Goal: Task Accomplishment & Management: Use online tool/utility

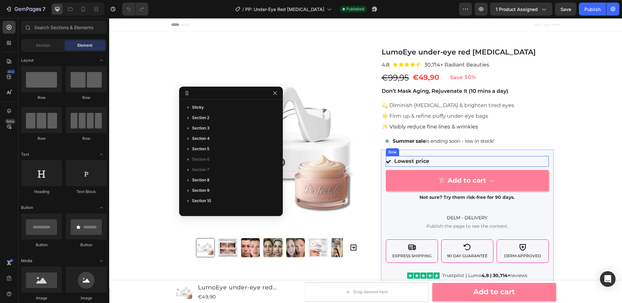
click at [542, 123] on p "✨ Visibly reduce fine lines & wrinkles" at bounding box center [467, 126] width 171 height 6
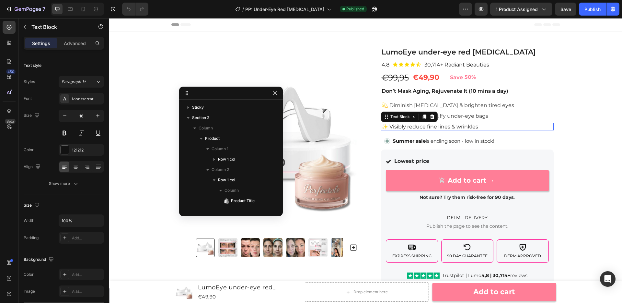
scroll to position [112, 0]
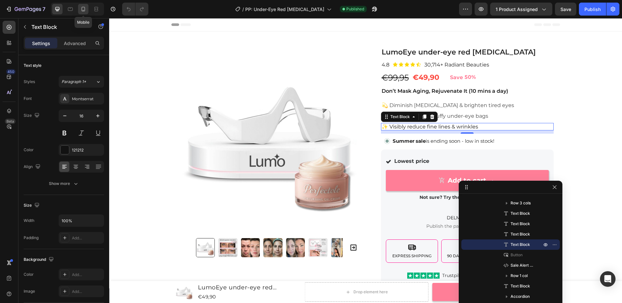
click at [85, 10] on icon at bounding box center [83, 9] width 6 height 6
type input "15"
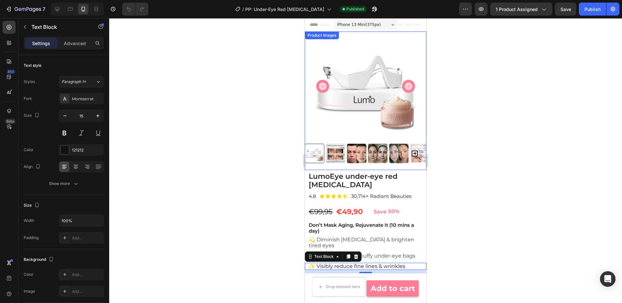
click at [410, 86] on icon "Carousel Next Arrow" at bounding box center [409, 86] width 8 height 8
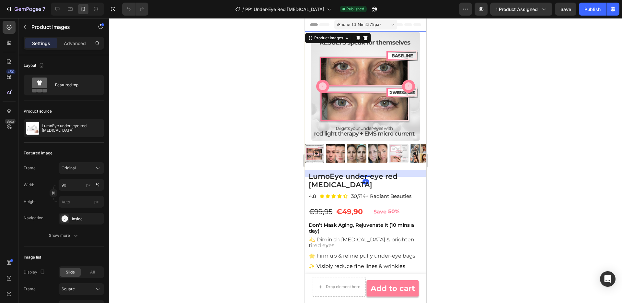
click at [323, 86] on icon "Carousel Back Arrow" at bounding box center [323, 86] width 8 height 8
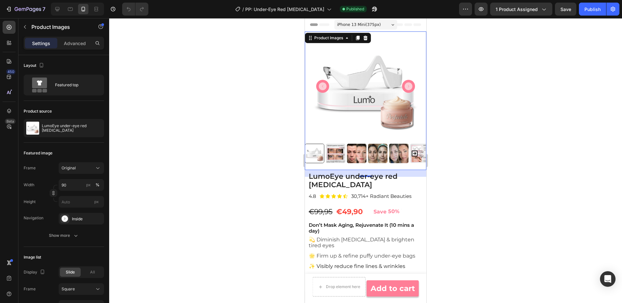
click at [478, 88] on div at bounding box center [365, 160] width 513 height 285
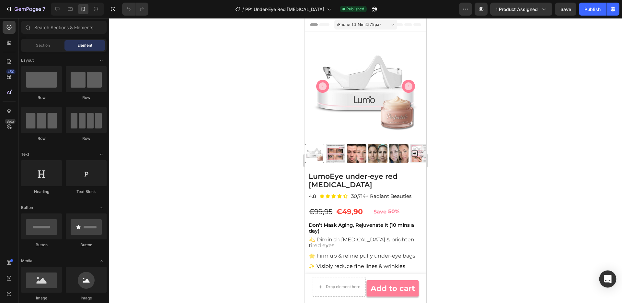
click at [605, 280] on icon "Open Intercom Messenger" at bounding box center [607, 279] width 7 height 8
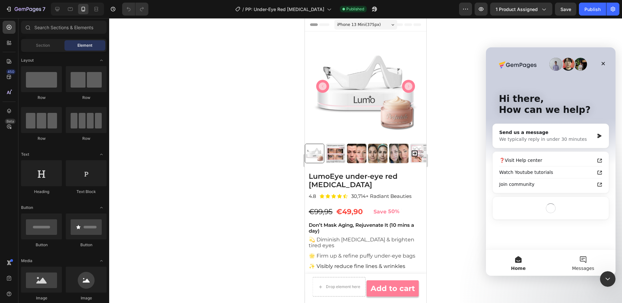
click at [581, 259] on button "Messages" at bounding box center [583, 263] width 65 height 26
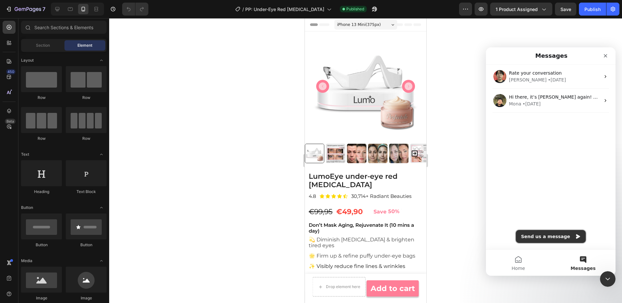
click at [553, 233] on button "Send us a message" at bounding box center [551, 236] width 70 height 13
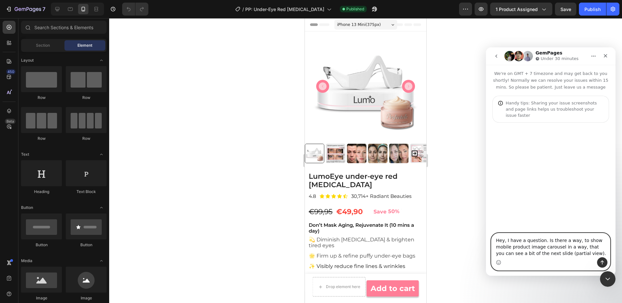
click at [583, 255] on textarea "Hey, I have a question. Is there a way, to show mobile product image carousel i…" at bounding box center [551, 245] width 119 height 24
drag, startPoint x: 510, startPoint y: 240, endPoint x: 562, endPoint y: 258, distance: 56.0
click at [562, 258] on div "Hey, I have a question. Is there a way, to show mobile product image carousel i…" at bounding box center [551, 251] width 119 height 37
click at [572, 252] on textarea "Hey, I have a question. Is there a way, to show mobile product image carousel i…" at bounding box center [551, 245] width 119 height 24
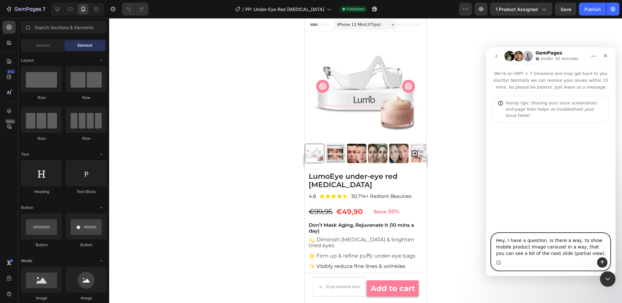
click at [572, 252] on textarea "Hey, I have a question. Is there a way, to show mobile product image carousel i…" at bounding box center [551, 245] width 119 height 24
click at [575, 253] on textarea "Hey, I have a question. Is there a way, to show mobile product image carousel i…" at bounding box center [551, 245] width 119 height 24
click at [572, 252] on textarea "Hey, I have a question. Is there a way, to show mobile product image carousel i…" at bounding box center [551, 245] width 119 height 24
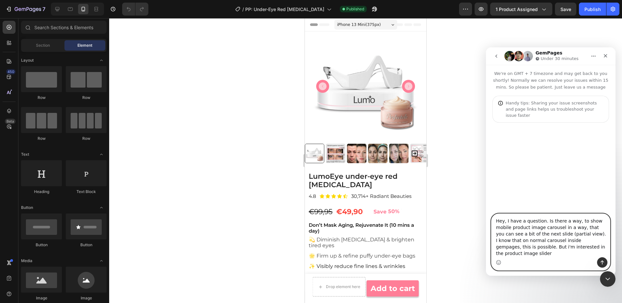
type textarea "Hey, I have a question. Is there a way, to show mobile product image carousel i…"
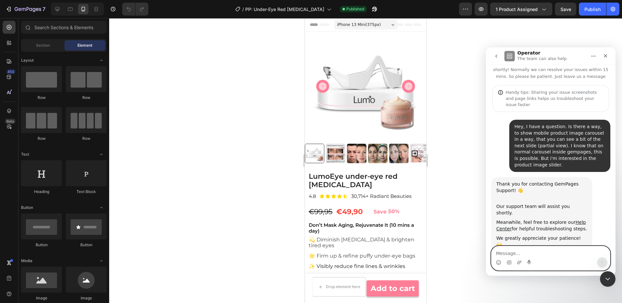
scroll to position [11, 0]
paste textarea "Screenshot 2025-08-28 at 09.08.27"
type textarea "Screenshot 2025-08-28 at 09.08.27"
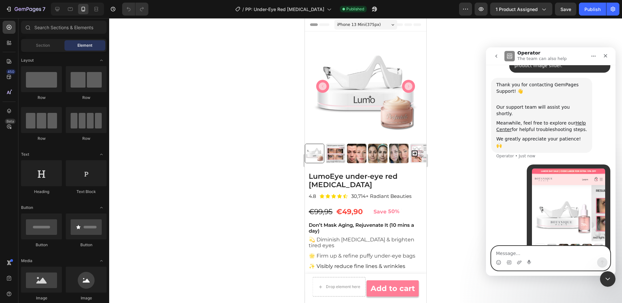
scroll to position [111, 0]
click at [546, 256] on textarea "Message…" at bounding box center [551, 251] width 119 height 11
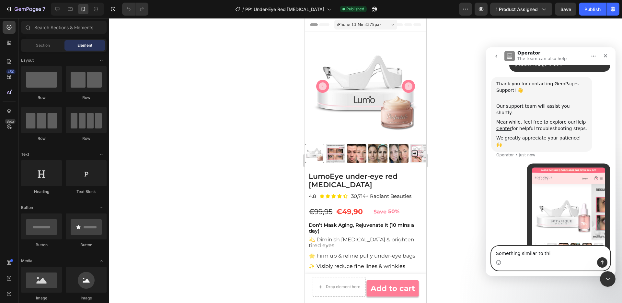
type textarea "Something similar to this"
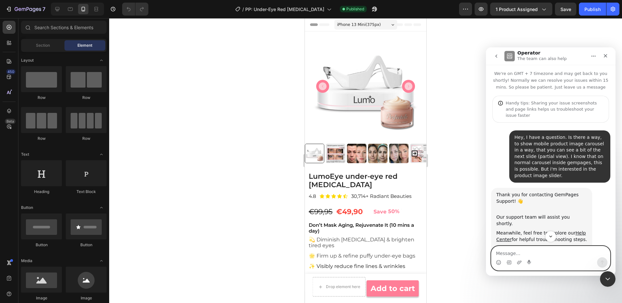
scroll to position [126, 0]
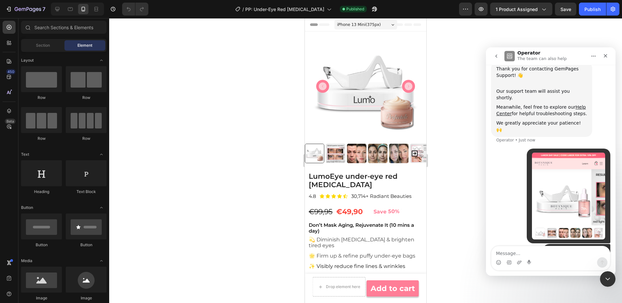
click at [519, 220] on div "• Just now" at bounding box center [550, 195] width 119 height 95
click at [496, 174] on div "• Just now" at bounding box center [550, 195] width 119 height 95
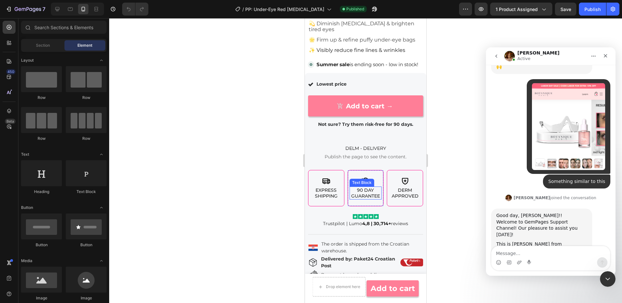
scroll to position [213, 0]
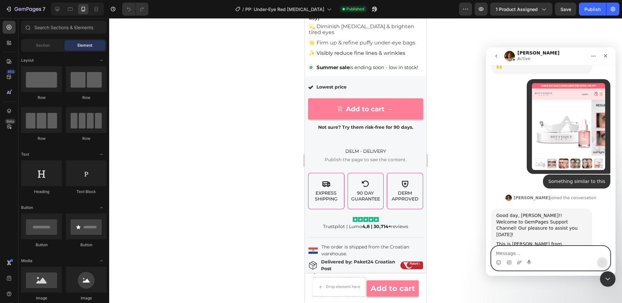
click at [541, 253] on textarea "Message…" at bounding box center [551, 251] width 119 height 11
click at [501, 263] on div "Intercom messenger" at bounding box center [551, 262] width 119 height 10
click at [495, 263] on div "Intercom messenger" at bounding box center [551, 262] width 119 height 10
click at [497, 261] on circle "Emoji picker" at bounding box center [499, 262] width 4 height 4
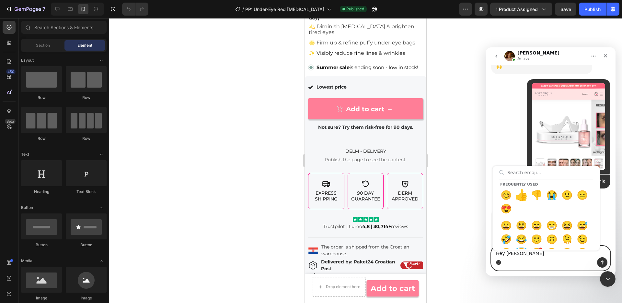
type textarea "Hey [PERSON_NAME]"
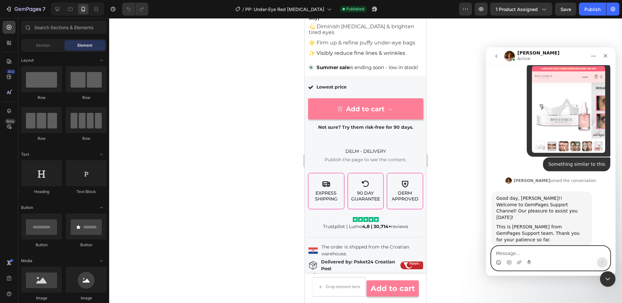
scroll to position [208, 0]
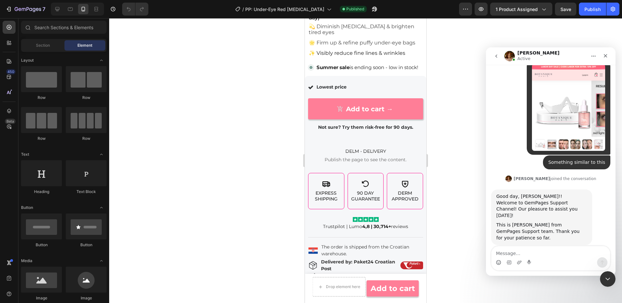
click at [496, 155] on div "Something similar to this • Just now" at bounding box center [550, 164] width 119 height 19
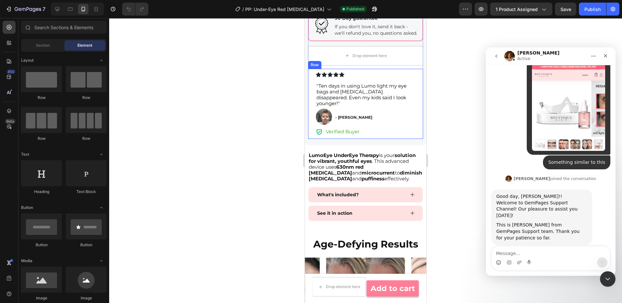
scroll to position [492, 0]
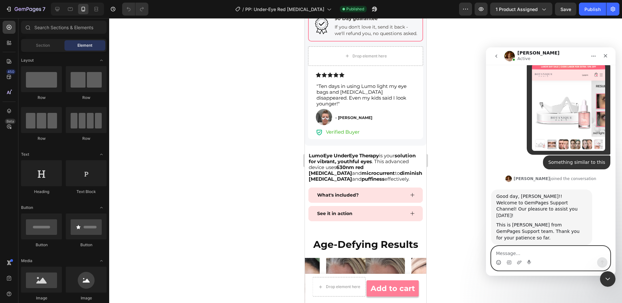
click at [544, 254] on textarea "Message…" at bounding box center [551, 251] width 119 height 11
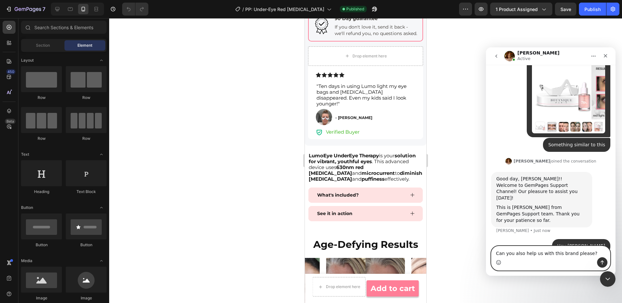
scroll to position [233, 0]
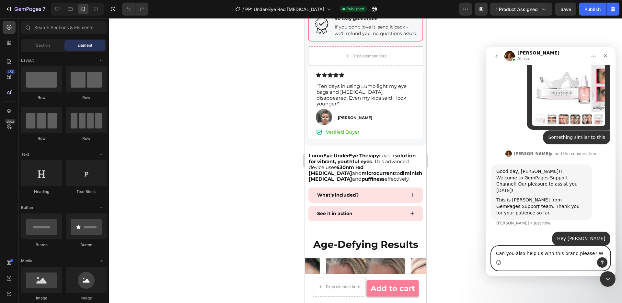
type textarea "Can you also help us with this brand please? We"
click at [549, 253] on div "Typing" at bounding box center [550, 265] width 119 height 25
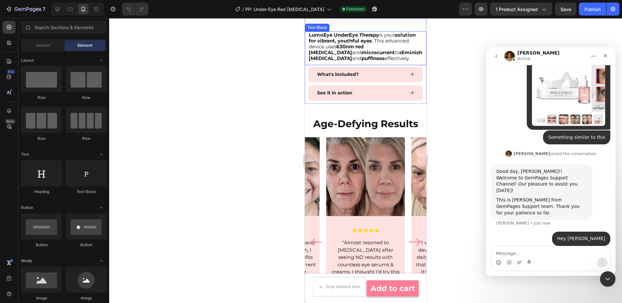
scroll to position [615, 0]
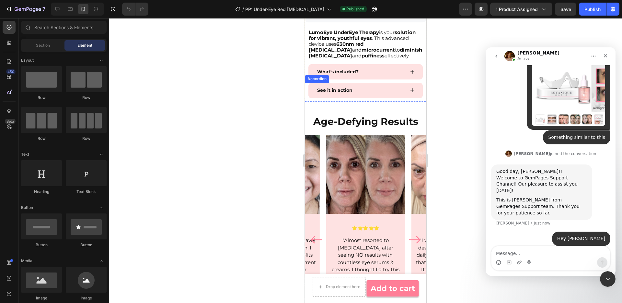
click at [410, 88] on icon at bounding box center [412, 90] width 5 height 5
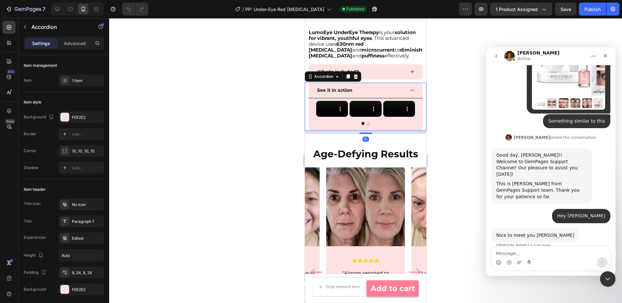
scroll to position [252, 0]
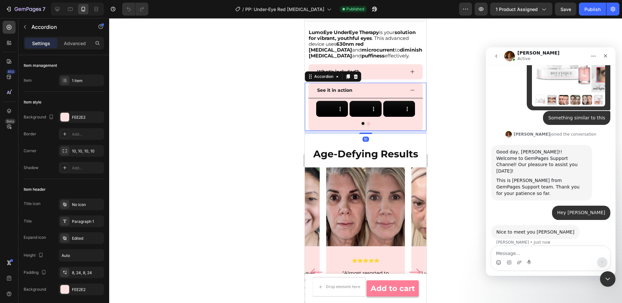
click at [410, 88] on icon at bounding box center [412, 90] width 5 height 5
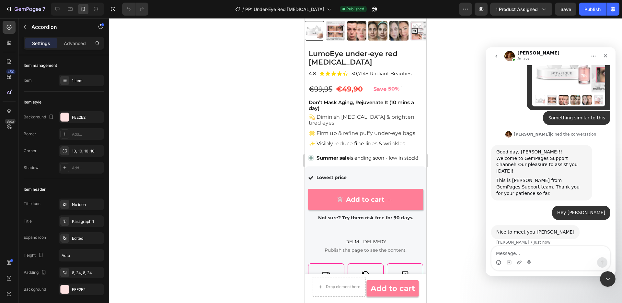
scroll to position [0, 0]
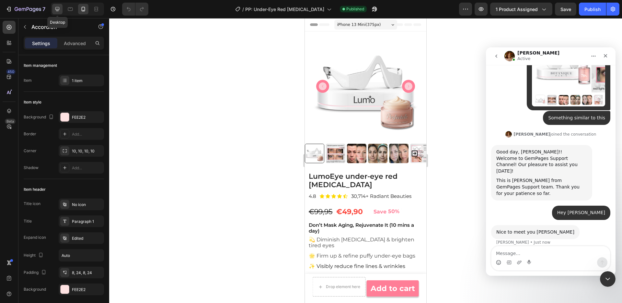
click at [57, 10] on icon at bounding box center [57, 9] width 6 height 6
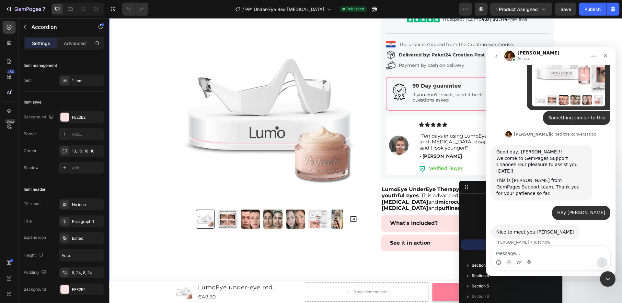
scroll to position [232, 0]
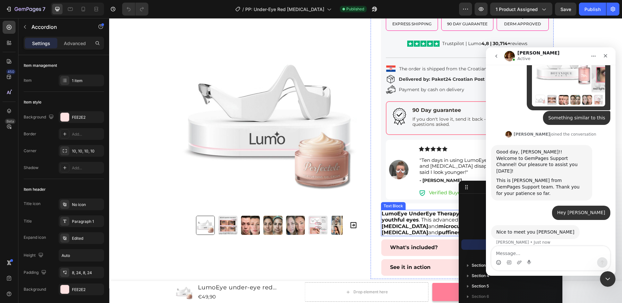
click at [417, 230] on p "LumoEye UnderEye Therapy is your solution for vibrant, youthful eyes . This adv…" at bounding box center [467, 222] width 171 height 25
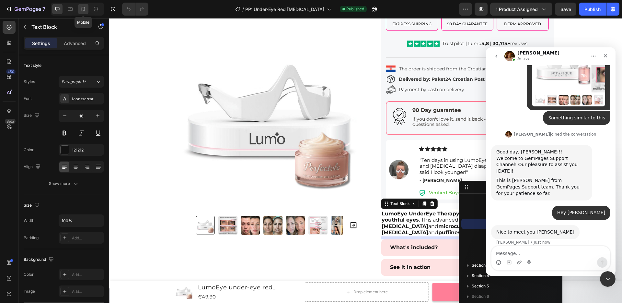
click at [81, 11] on icon at bounding box center [83, 9] width 6 height 6
type input "15"
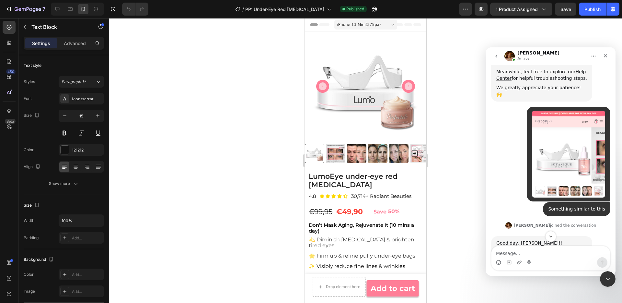
scroll to position [160, 0]
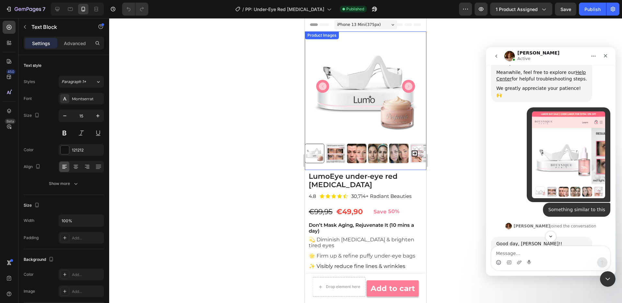
click at [406, 85] on icon "Carousel Next Arrow" at bounding box center [409, 86] width 8 height 8
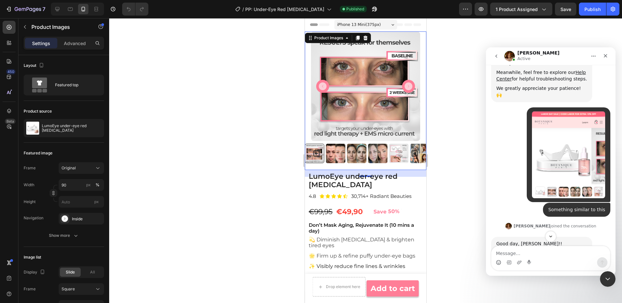
click at [323, 87] on icon "Carousel Back Arrow" at bounding box center [323, 86] width 8 height 8
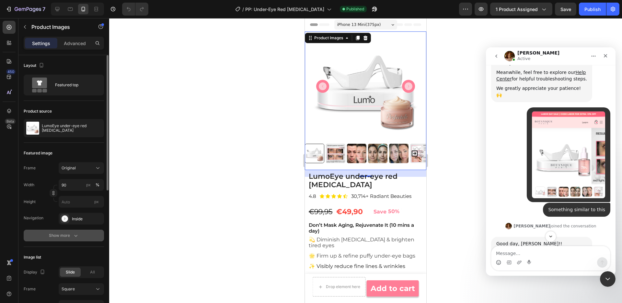
click at [60, 239] on button "Show more" at bounding box center [64, 235] width 80 height 12
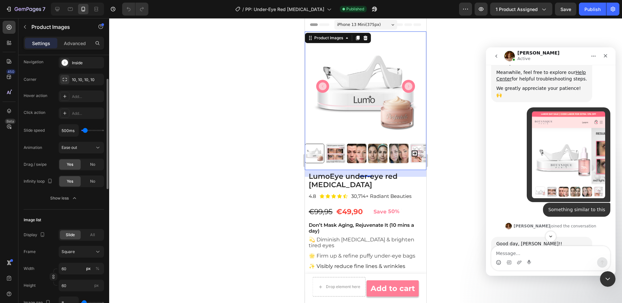
scroll to position [158, 0]
click at [98, 176] on div "No" at bounding box center [92, 179] width 21 height 10
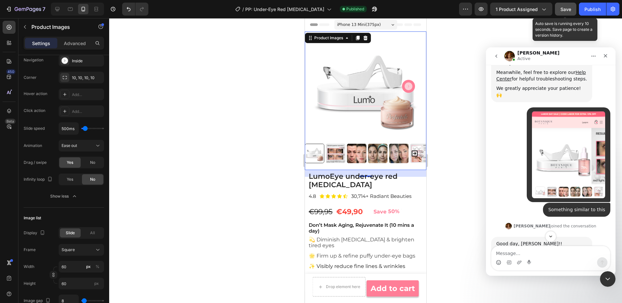
click at [562, 11] on span "Save" at bounding box center [566, 9] width 11 height 6
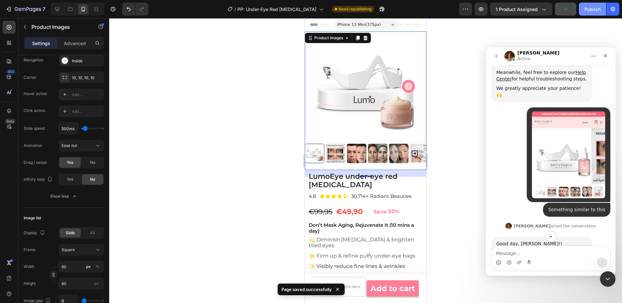
click at [593, 13] on button "Publish" at bounding box center [592, 9] width 27 height 13
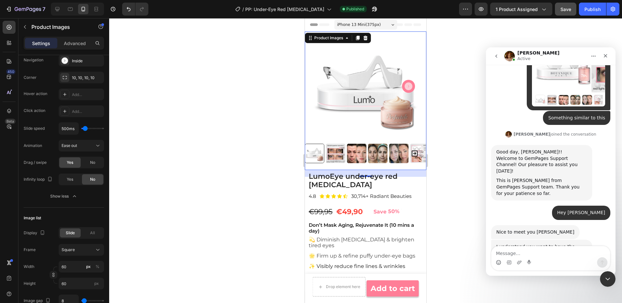
scroll to position [280, 0]
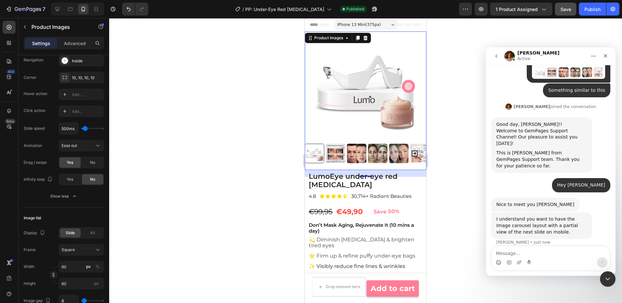
click at [408, 89] on icon "Carousel Next Arrow" at bounding box center [409, 86] width 8 height 8
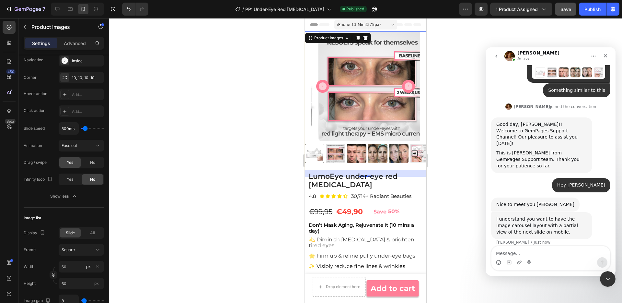
click at [408, 89] on icon "Carousel Next Arrow" at bounding box center [409, 86] width 8 height 8
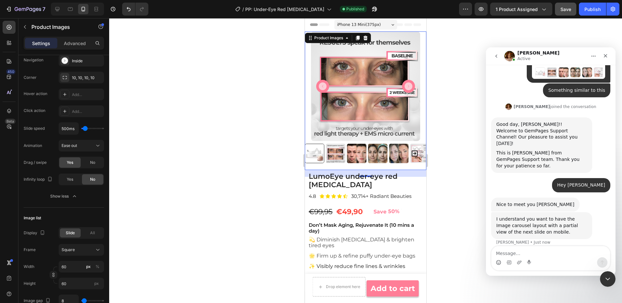
click at [408, 89] on icon "Carousel Next Arrow" at bounding box center [409, 86] width 8 height 8
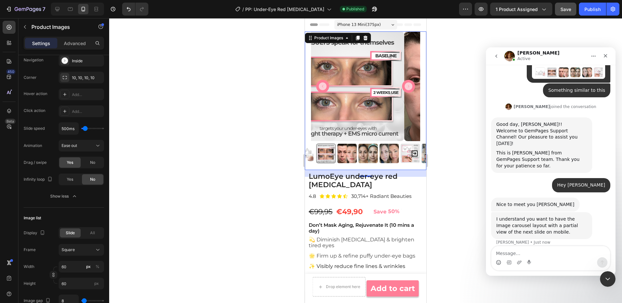
click at [408, 89] on icon "Carousel Next Arrow" at bounding box center [409, 86] width 8 height 8
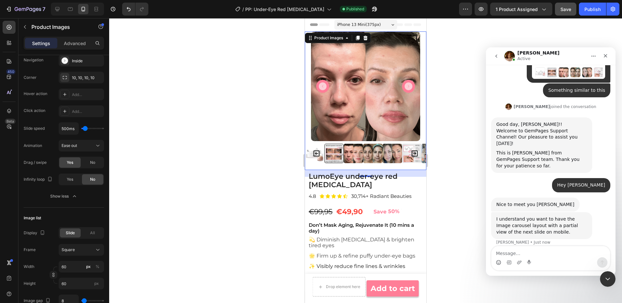
click at [408, 89] on icon "Carousel Next Arrow" at bounding box center [409, 86] width 8 height 8
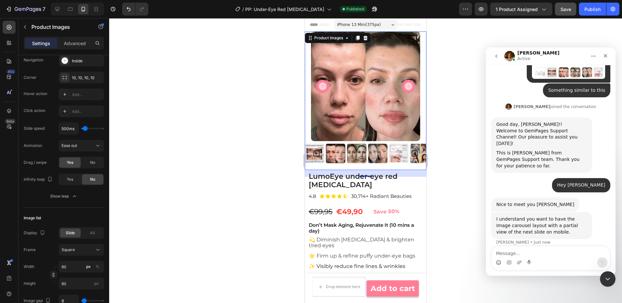
click at [408, 89] on icon "Carousel Next Arrow" at bounding box center [409, 86] width 8 height 8
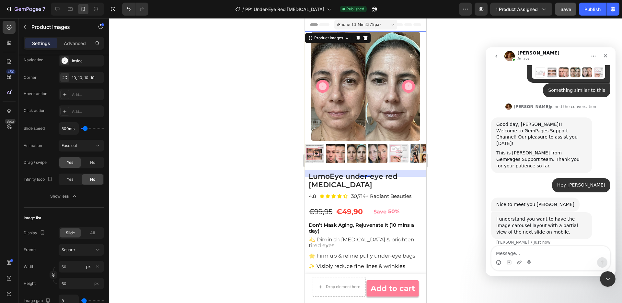
click at [408, 85] on icon "Carousel Next Arrow" at bounding box center [409, 86] width 8 height 8
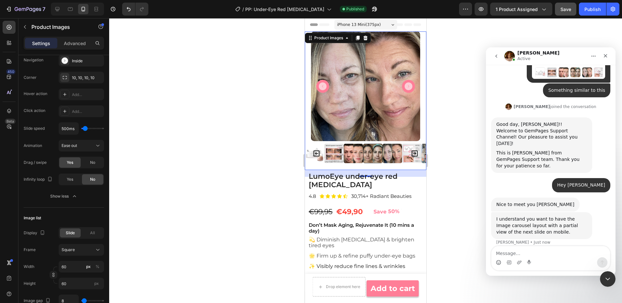
click at [408, 85] on icon "Carousel Next Arrow" at bounding box center [409, 86] width 8 height 8
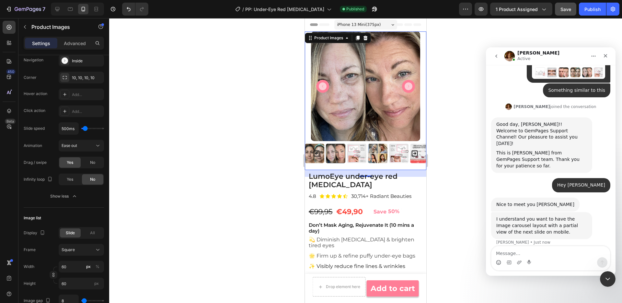
click at [408, 85] on icon "Carousel Next Arrow" at bounding box center [409, 86] width 8 height 8
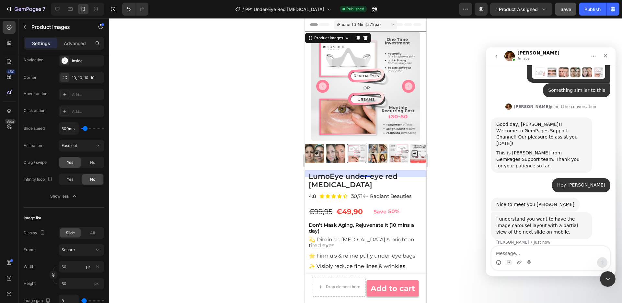
click at [408, 85] on icon "Carousel Next Arrow" at bounding box center [409, 86] width 8 height 8
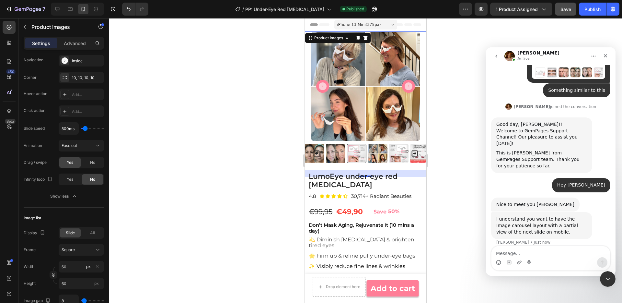
click at [408, 85] on icon "Carousel Next Arrow" at bounding box center [409, 86] width 8 height 8
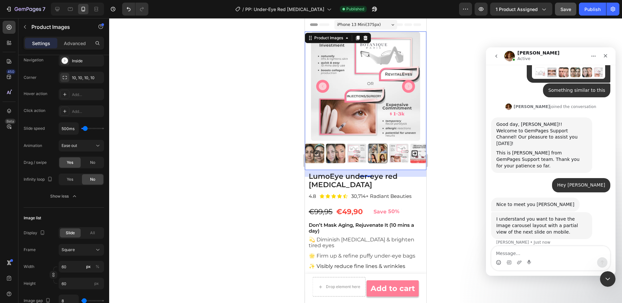
click at [408, 85] on icon "Carousel Next Arrow" at bounding box center [409, 86] width 8 height 8
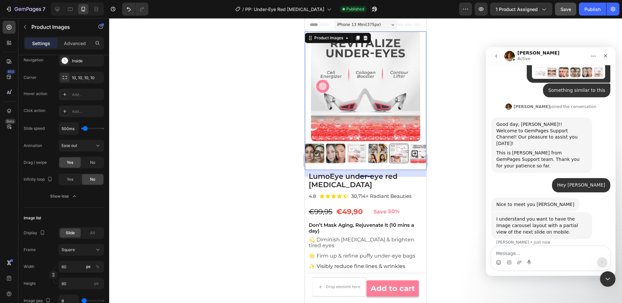
click at [408, 85] on img at bounding box center [366, 86] width 110 height 110
click at [309, 59] on div at bounding box center [366, 86] width 122 height 110
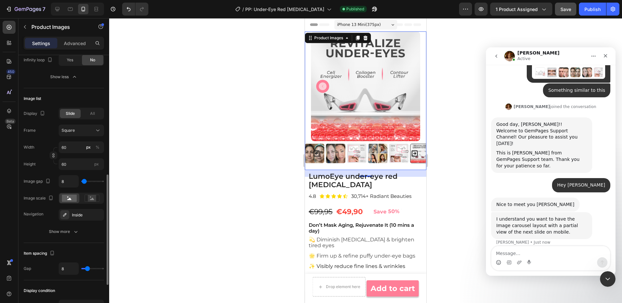
scroll to position [282, 0]
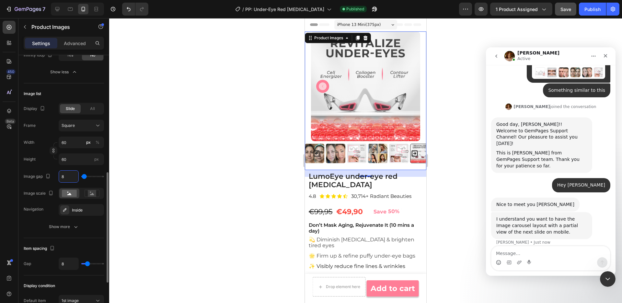
click at [66, 181] on input "8" at bounding box center [68, 176] width 19 height 12
type input "4"
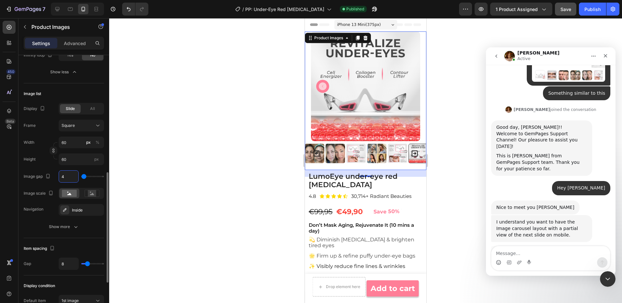
scroll to position [276, 0]
type input "0"
type input "5"
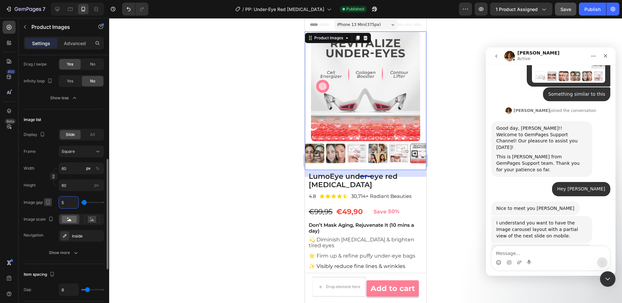
scroll to position [241, 0]
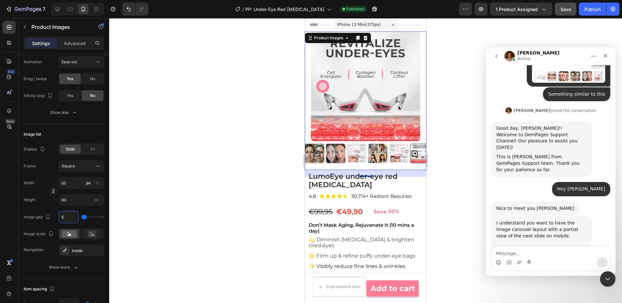
type input "5"
click at [536, 257] on textarea "Message…" at bounding box center [551, 251] width 119 height 11
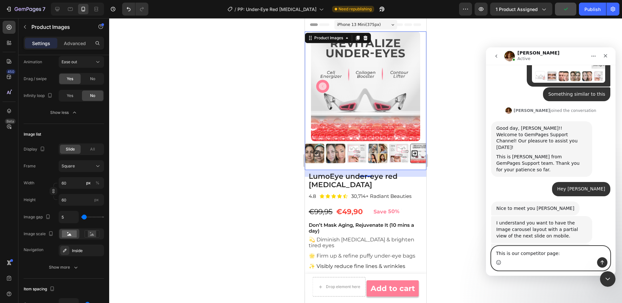
type textarea "This is our competitor page: https://botaniqueparis.com/products/revitaleyes"
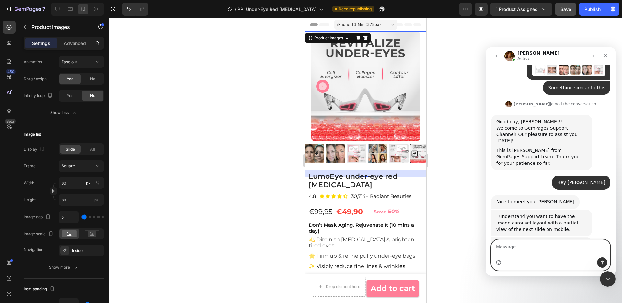
scroll to position [308, 0]
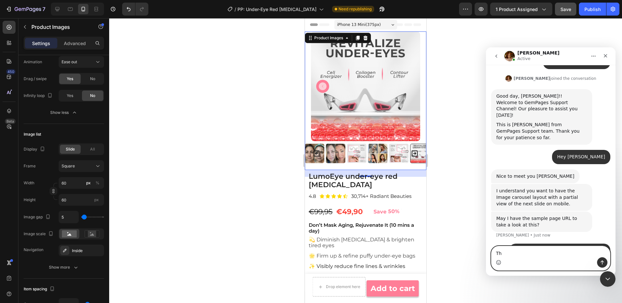
type textarea "T"
click at [464, 222] on div at bounding box center [365, 160] width 513 height 285
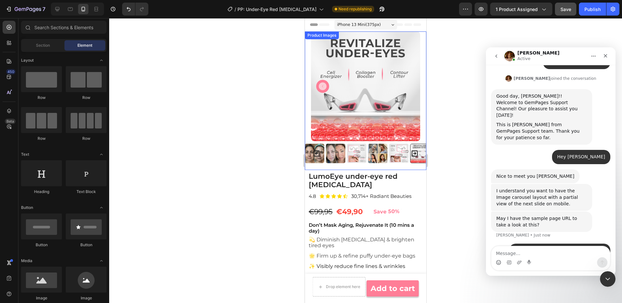
click at [314, 109] on img at bounding box center [366, 86] width 110 height 110
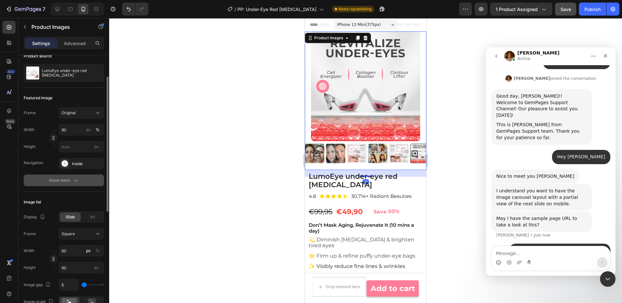
scroll to position [68, 0]
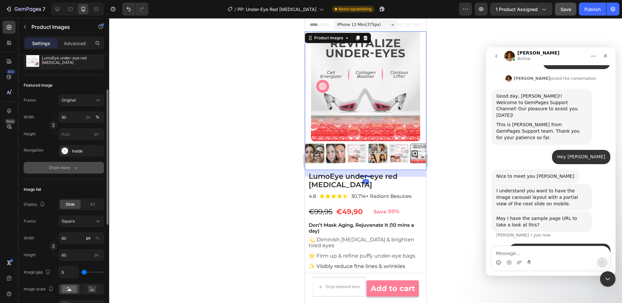
click at [73, 168] on icon "button" at bounding box center [76, 167] width 6 height 6
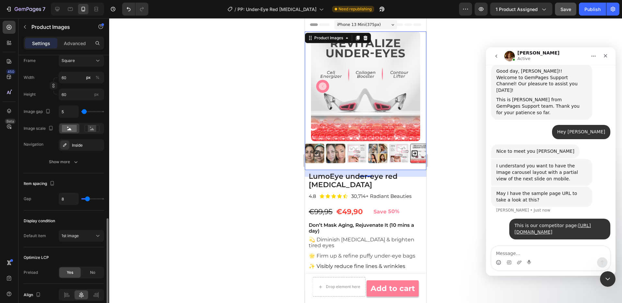
scroll to position [376, 0]
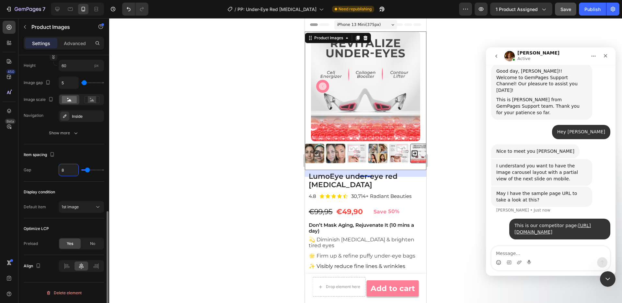
click at [73, 169] on input "8" at bounding box center [68, 170] width 19 height 12
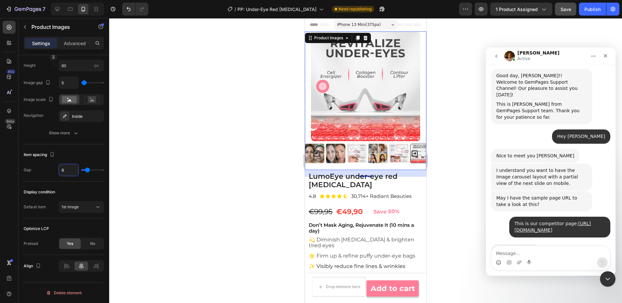
scroll to position [327, 0]
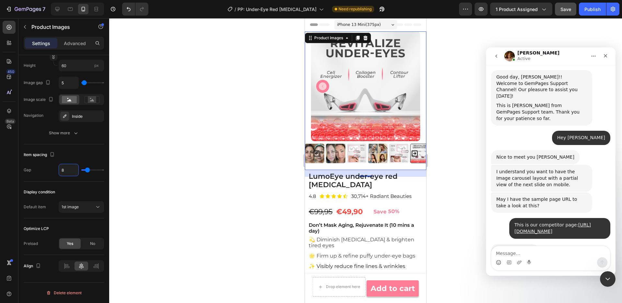
type input "4"
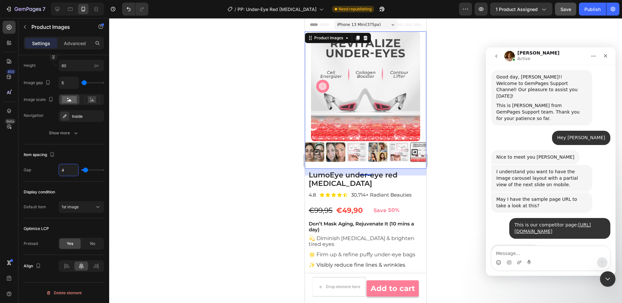
type input "0"
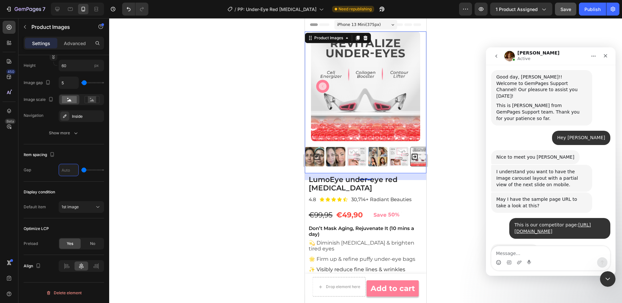
type input "8"
type input "4"
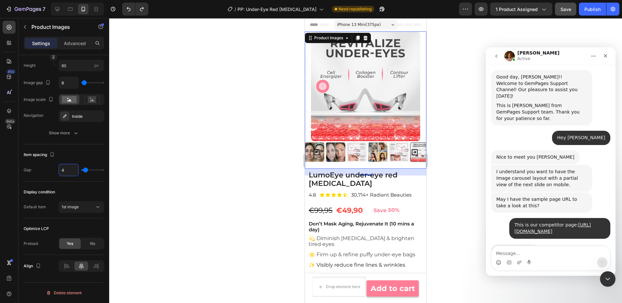
type input "8"
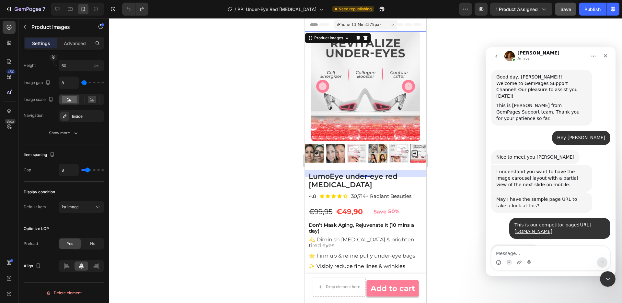
click at [40, 174] on div "Gap 8" at bounding box center [64, 170] width 80 height 12
click at [564, 9] on span "Save" at bounding box center [566, 9] width 11 height 6
click at [589, 5] on button "Publish" at bounding box center [592, 9] width 27 height 13
click at [324, 86] on icon "Carousel Back Arrow" at bounding box center [323, 86] width 8 height 8
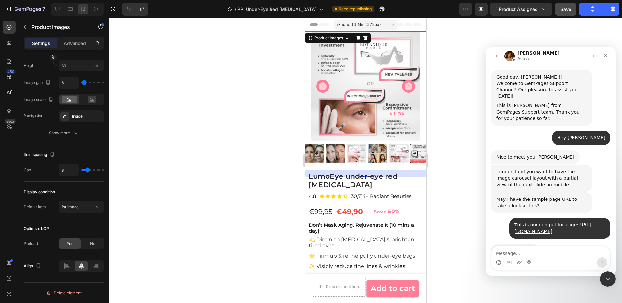
click at [324, 86] on icon "Carousel Back Arrow" at bounding box center [323, 86] width 8 height 8
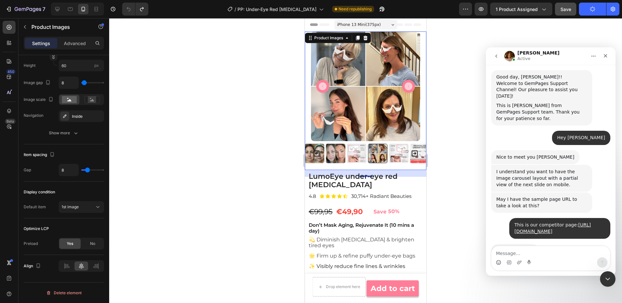
click at [324, 86] on icon "Carousel Back Arrow" at bounding box center [323, 86] width 8 height 8
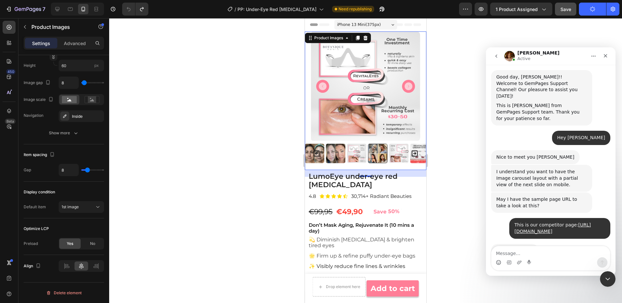
click at [324, 86] on icon "Carousel Back Arrow" at bounding box center [323, 86] width 8 height 8
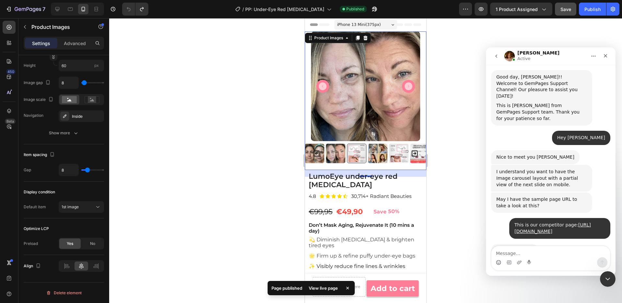
click at [324, 86] on icon "Carousel Back Arrow" at bounding box center [323, 86] width 8 height 8
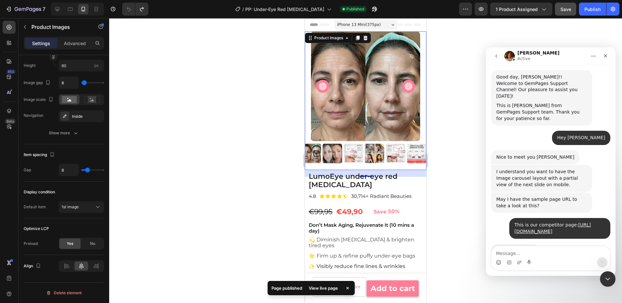
click at [324, 86] on icon "Carousel Back Arrow" at bounding box center [323, 86] width 8 height 8
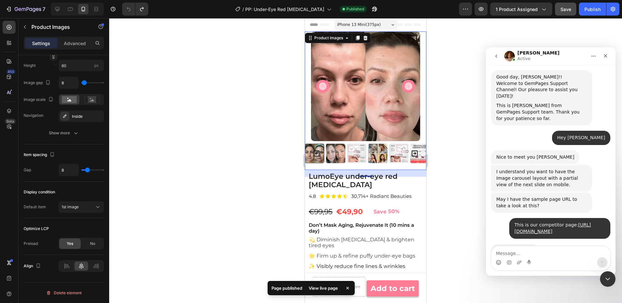
click at [324, 86] on icon "Carousel Back Arrow" at bounding box center [323, 86] width 8 height 8
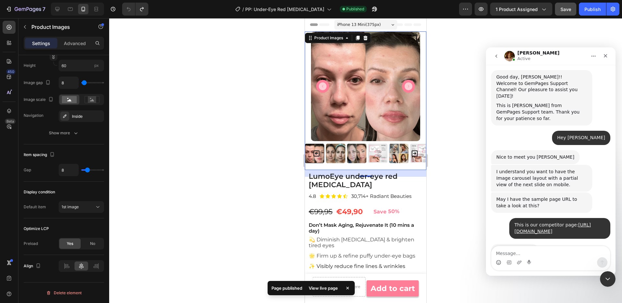
click at [343, 161] on img at bounding box center [335, 153] width 19 height 19
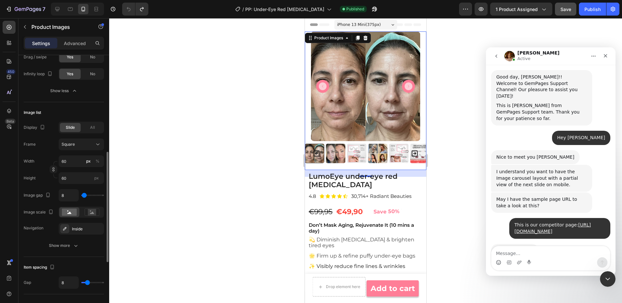
scroll to position [264, 0]
click at [76, 249] on button "Show more" at bounding box center [64, 244] width 80 height 12
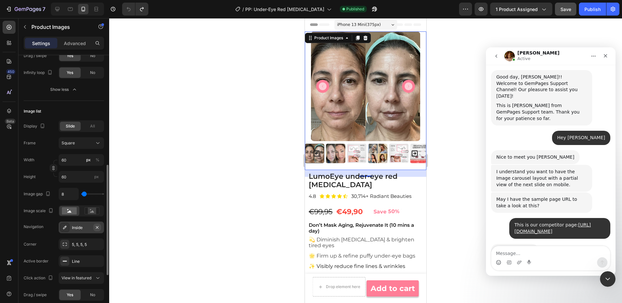
click at [98, 229] on icon "button" at bounding box center [97, 227] width 5 height 5
click at [80, 228] on div "Add..." at bounding box center [87, 228] width 30 height 6
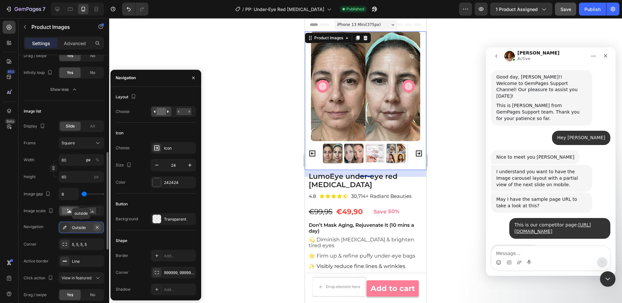
click at [96, 226] on icon "button" at bounding box center [97, 227] width 5 height 5
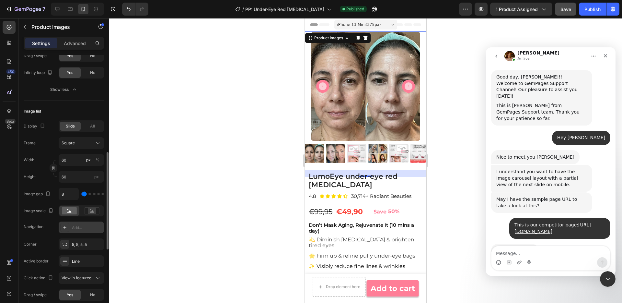
click at [560, 3] on button "Save" at bounding box center [565, 9] width 21 height 13
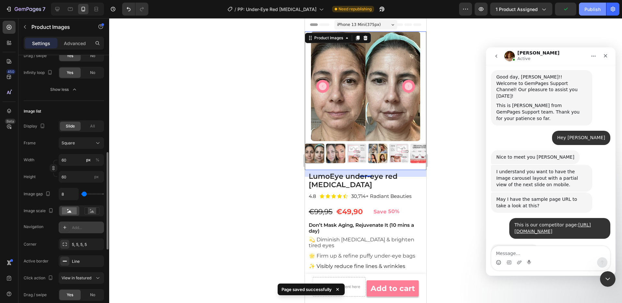
click at [587, 14] on button "Publish" at bounding box center [592, 9] width 27 height 13
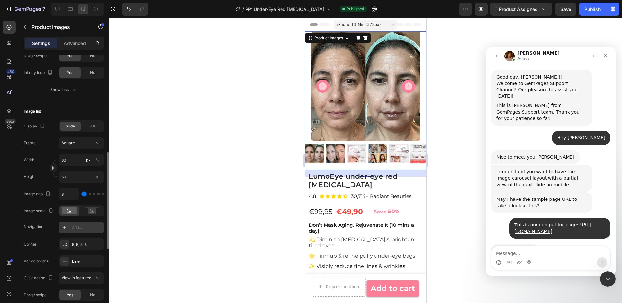
click at [411, 85] on icon "Carousel Next Arrow" at bounding box center [409, 86] width 8 height 8
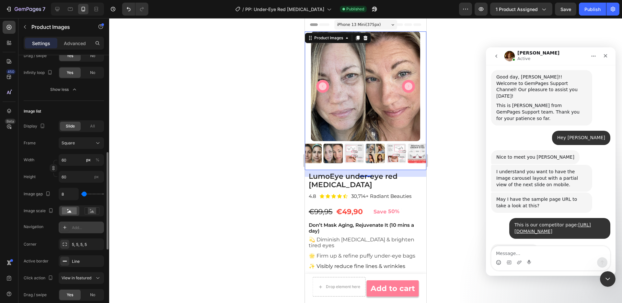
click at [410, 86] on icon "Carousel Next Arrow" at bounding box center [409, 86] width 8 height 8
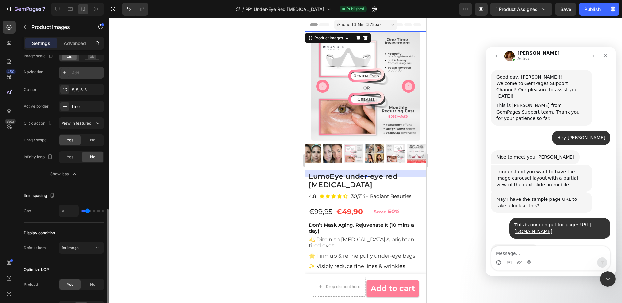
scroll to position [460, 0]
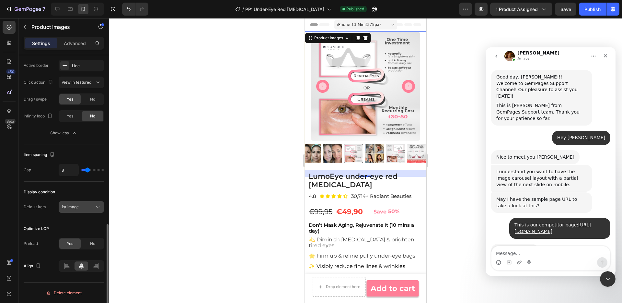
click at [79, 205] on div "1st image" at bounding box center [78, 207] width 33 height 6
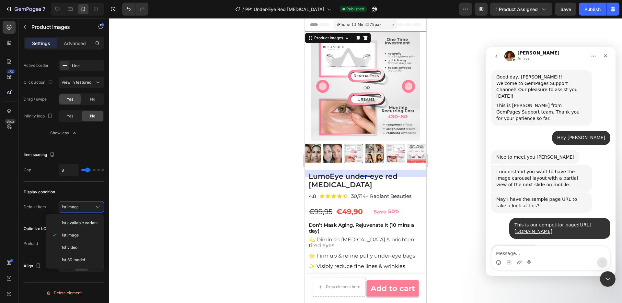
click at [7, 210] on div "450 Beta" at bounding box center [9, 138] width 13 height 235
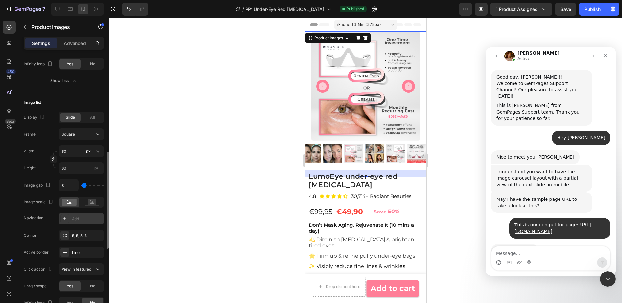
scroll to position [270, 0]
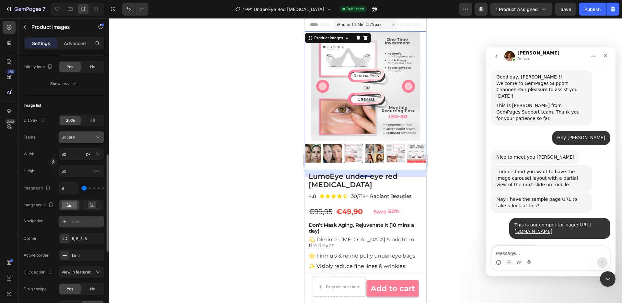
click at [92, 142] on button "Square" at bounding box center [81, 137] width 45 height 12
click at [91, 140] on button "Square" at bounding box center [81, 137] width 45 height 12
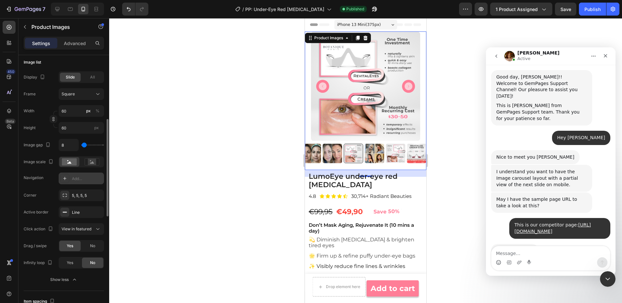
scroll to position [318, 0]
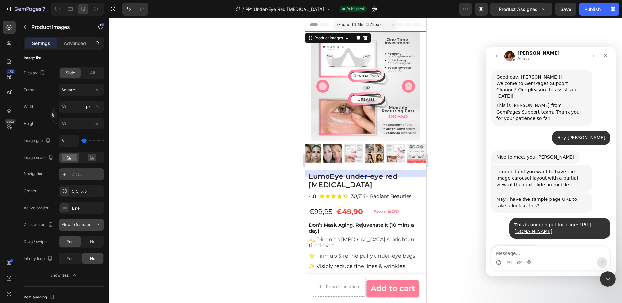
click at [78, 225] on span "View in featured" at bounding box center [77, 224] width 30 height 5
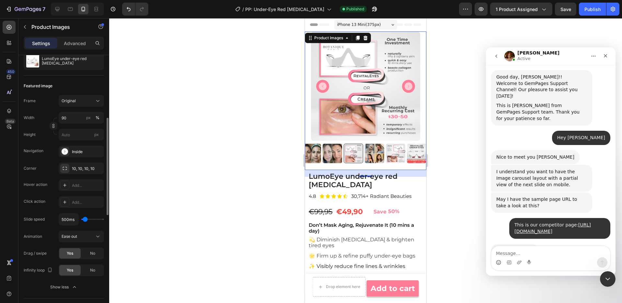
scroll to position [66, 0]
click at [86, 189] on div "Add..." at bounding box center [87, 187] width 30 height 6
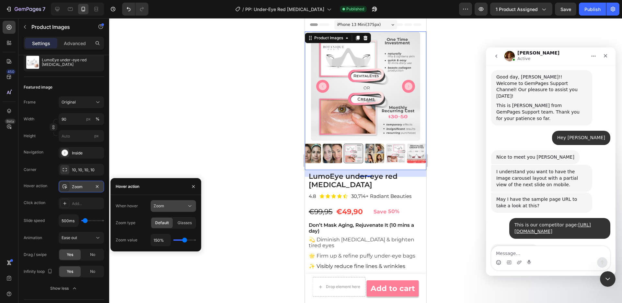
click at [179, 205] on div "Zoom" at bounding box center [170, 206] width 33 height 6
click at [193, 188] on icon "button" at bounding box center [193, 186] width 5 height 5
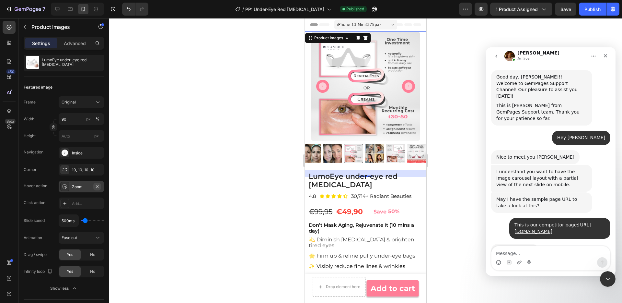
click at [98, 186] on icon "button" at bounding box center [97, 186] width 5 height 5
click at [567, 10] on span "Save" at bounding box center [566, 9] width 11 height 6
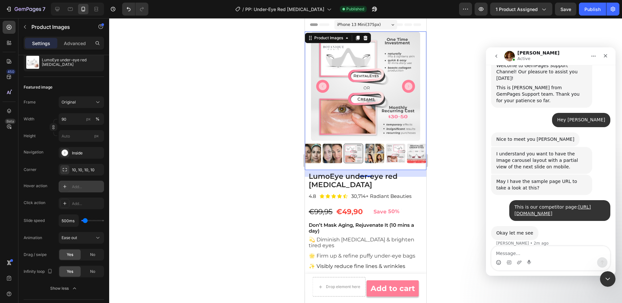
scroll to position [352, 0]
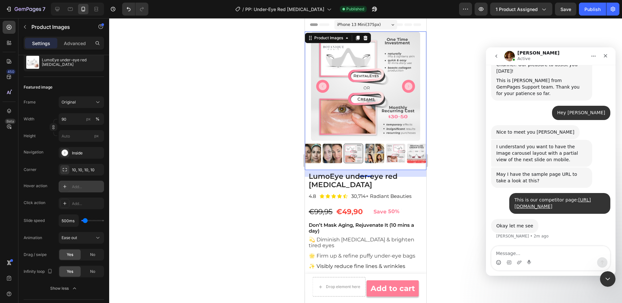
click at [370, 90] on img at bounding box center [366, 86] width 110 height 110
click at [90, 151] on div "Inside" at bounding box center [81, 153] width 19 height 6
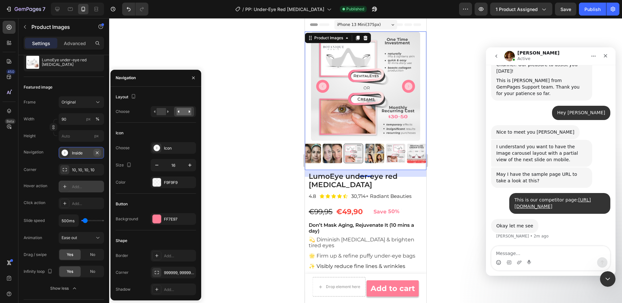
click at [99, 152] on icon "button" at bounding box center [97, 152] width 5 height 5
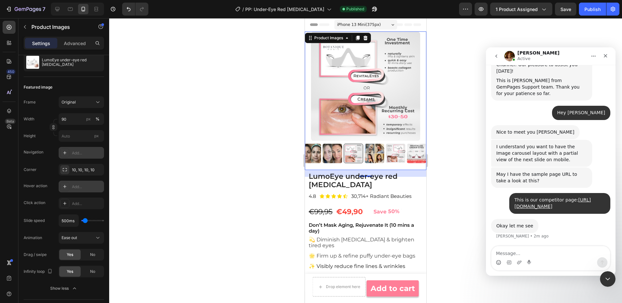
click at [566, 9] on span "Save" at bounding box center [566, 9] width 11 height 6
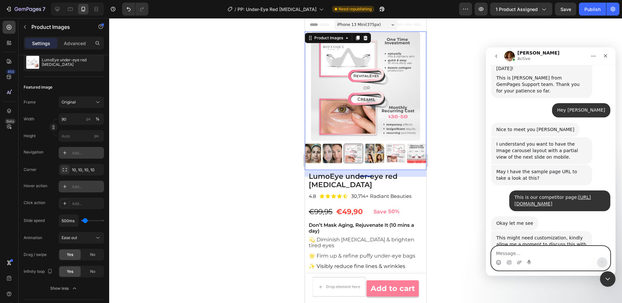
click at [526, 247] on textarea "Message…" at bounding box center [551, 251] width 119 height 11
type textarea "Thank you [PERSON_NAME]"
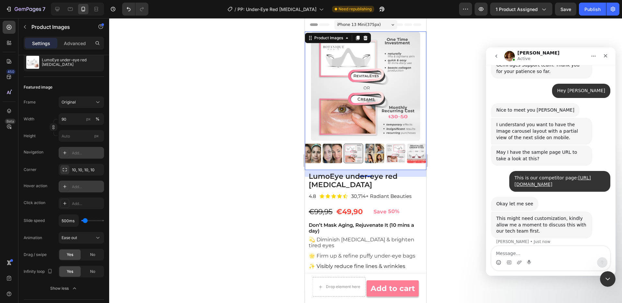
click at [534, 250] on div "Thank you Jamie • Just now" at bounding box center [550, 261] width 119 height 22
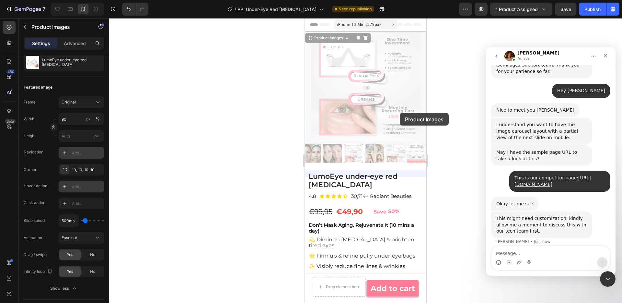
scroll to position [399, 0]
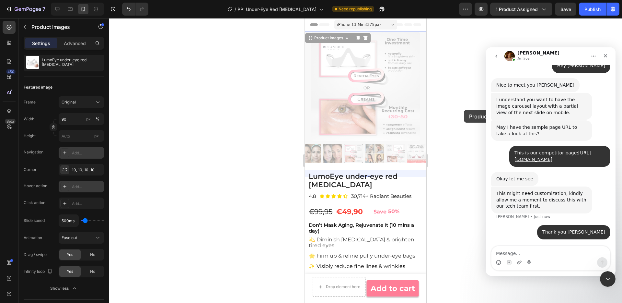
click at [459, 110] on div at bounding box center [365, 160] width 513 height 285
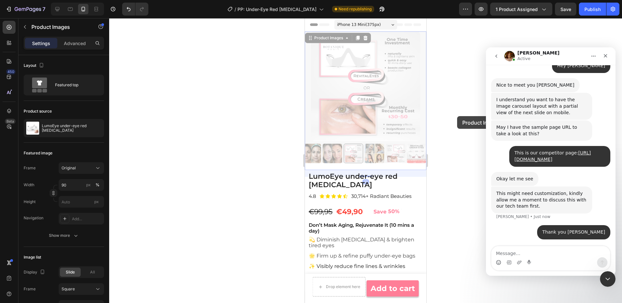
click at [457, 116] on div at bounding box center [365, 160] width 513 height 285
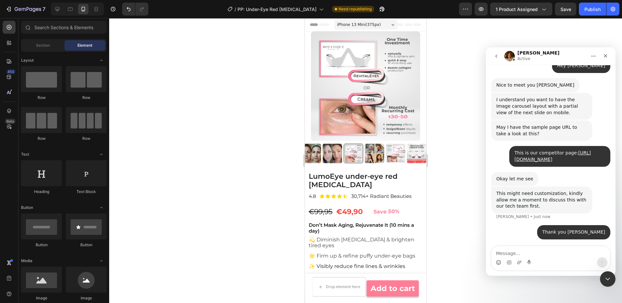
click at [457, 102] on div at bounding box center [365, 160] width 513 height 285
click at [582, 9] on button "Publish" at bounding box center [592, 9] width 27 height 13
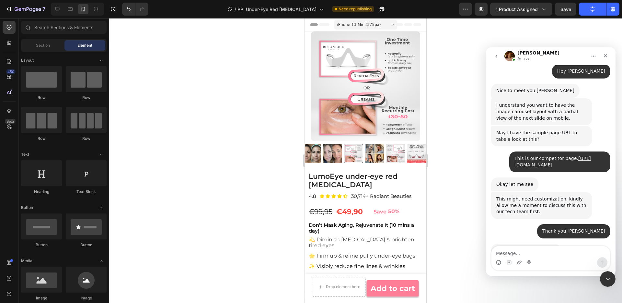
scroll to position [393, 0]
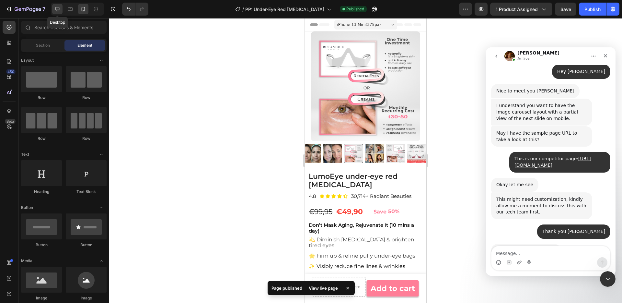
click at [60, 10] on icon at bounding box center [57, 9] width 6 height 6
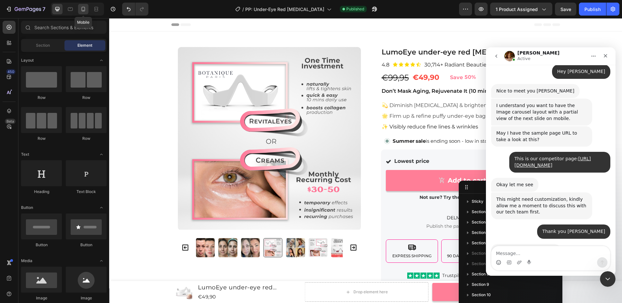
click at [79, 10] on div at bounding box center [83, 9] width 10 height 10
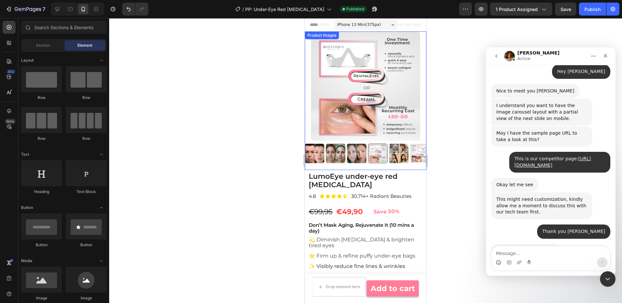
scroll to position [393, 0]
click at [367, 80] on img at bounding box center [366, 86] width 110 height 110
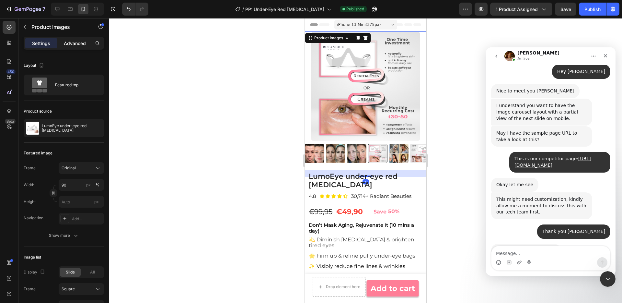
click at [76, 46] on p "Advanced" at bounding box center [75, 43] width 22 height 7
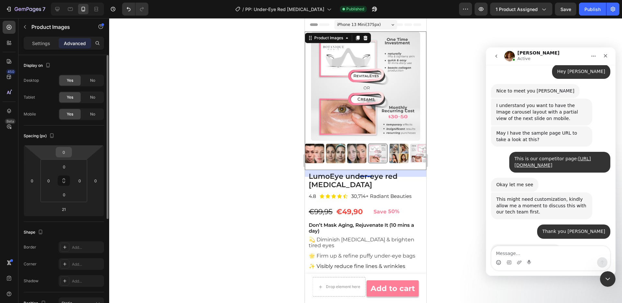
click at [66, 150] on input "0" at bounding box center [63, 152] width 13 height 10
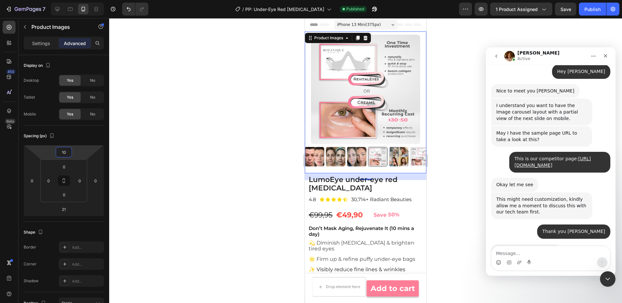
type input "10"
click at [566, 9] on span "Save" at bounding box center [566, 9] width 11 height 6
click at [597, 10] on div "Publish" at bounding box center [593, 9] width 16 height 7
click at [308, 124] on div at bounding box center [366, 90] width 122 height 110
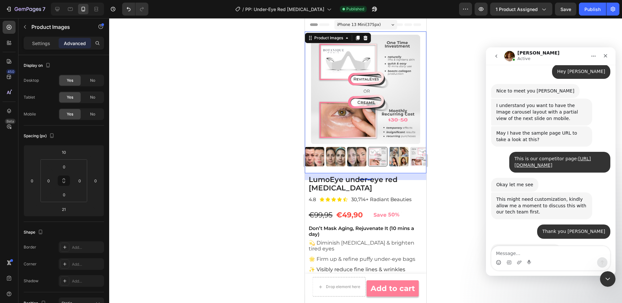
click at [306, 70] on div at bounding box center [366, 90] width 122 height 110
click at [37, 44] on p "Settings" at bounding box center [41, 43] width 18 height 7
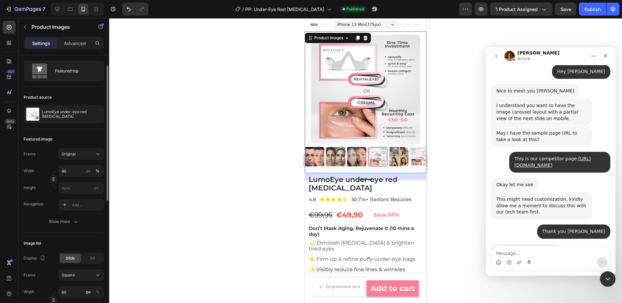
scroll to position [16, 0]
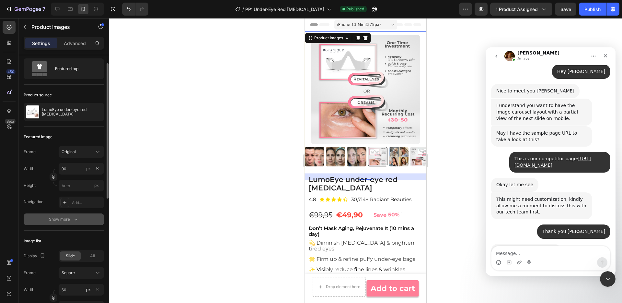
click at [70, 219] on div "Show more" at bounding box center [64, 219] width 30 height 6
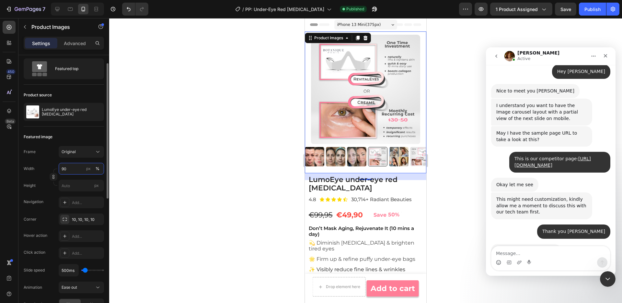
click at [74, 166] on input "90" at bounding box center [81, 169] width 45 height 12
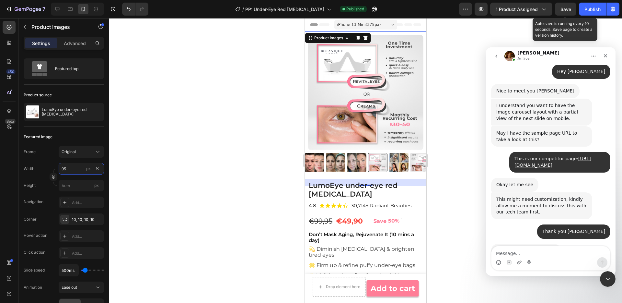
type input "95"
click at [564, 8] on span "Save" at bounding box center [566, 9] width 11 height 6
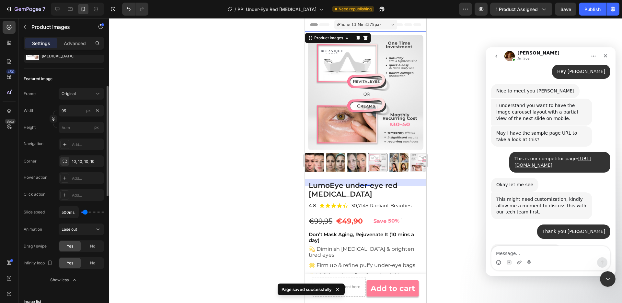
scroll to position [75, 0]
click at [76, 160] on div "10, 10, 10, 10" at bounding box center [81, 161] width 19 height 6
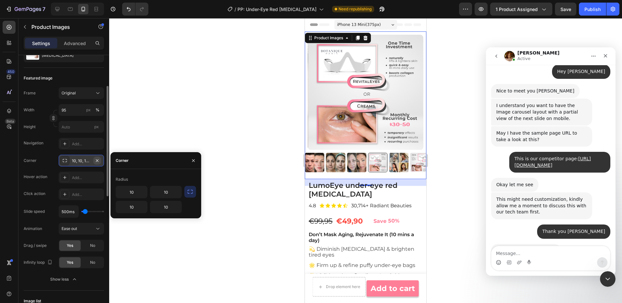
click at [99, 160] on icon "button" at bounding box center [97, 160] width 5 height 5
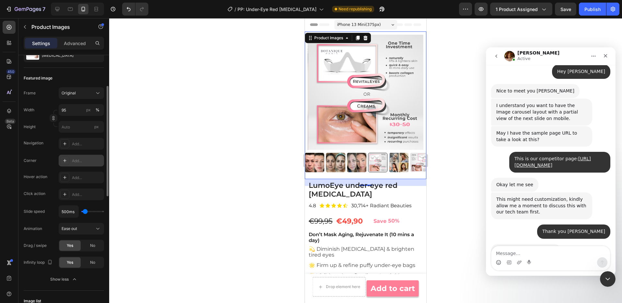
click at [565, 9] on span "Save" at bounding box center [566, 9] width 11 height 6
click at [600, 5] on button "Publish" at bounding box center [592, 9] width 27 height 13
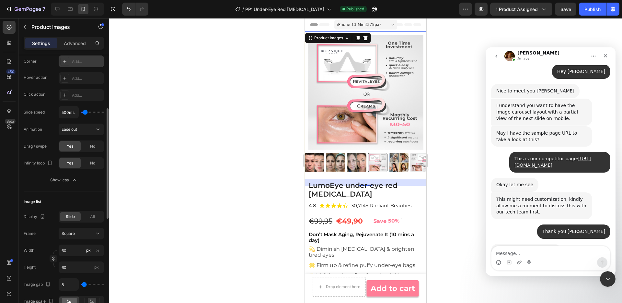
scroll to position [178, 0]
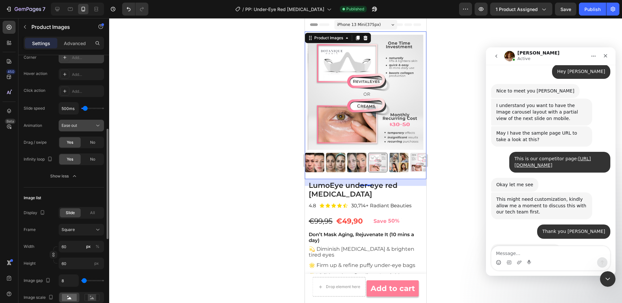
click at [90, 127] on div "Ease out" at bounding box center [78, 126] width 33 height 6
click at [90, 169] on div "Ease in out" at bounding box center [74, 166] width 53 height 12
click at [563, 5] on button "Save" at bounding box center [565, 9] width 21 height 13
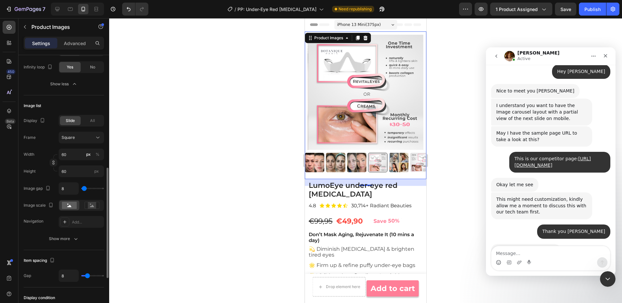
scroll to position [270, 0]
click at [55, 236] on div "Show more" at bounding box center [64, 238] width 30 height 6
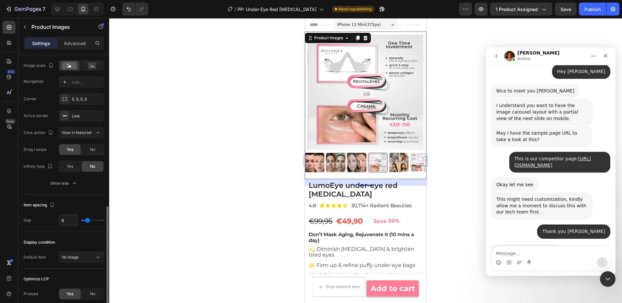
scroll to position [424, 0]
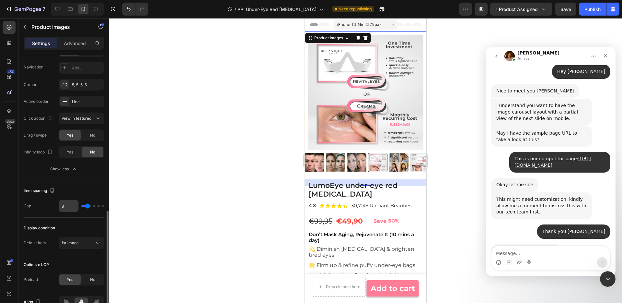
click at [69, 206] on input "8" at bounding box center [68, 206] width 19 height 12
type input "1"
type input "10"
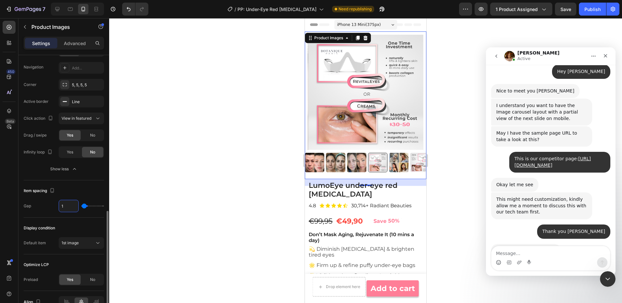
type input "10"
type input "1"
type input "0"
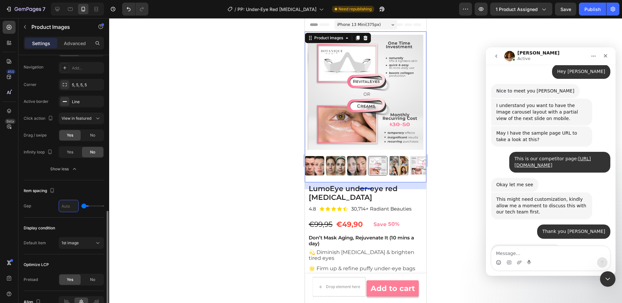
type input "1"
type input "12"
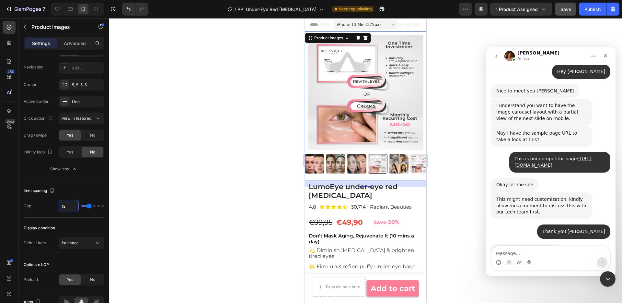
type input "12"
click at [575, 6] on button "Save" at bounding box center [565, 9] width 21 height 13
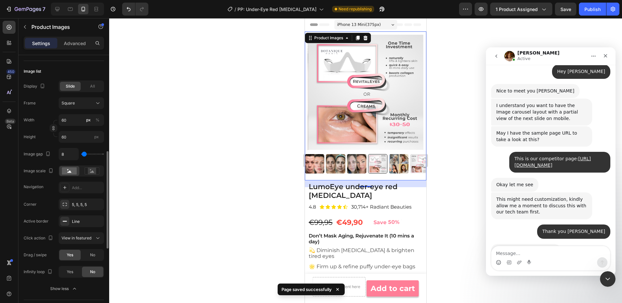
scroll to position [307, 0]
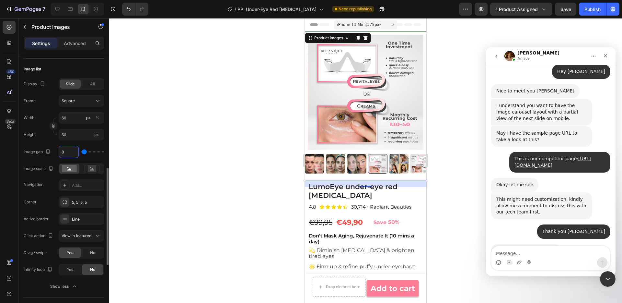
click at [68, 150] on input "8" at bounding box center [68, 152] width 19 height 12
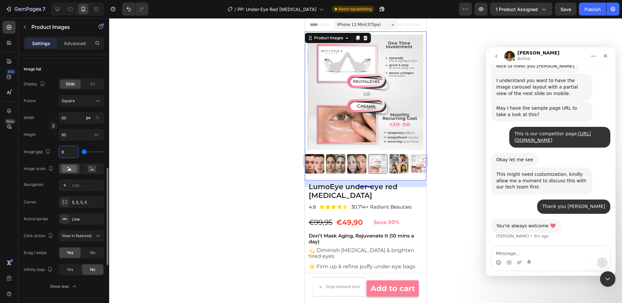
type input "1"
type input "10"
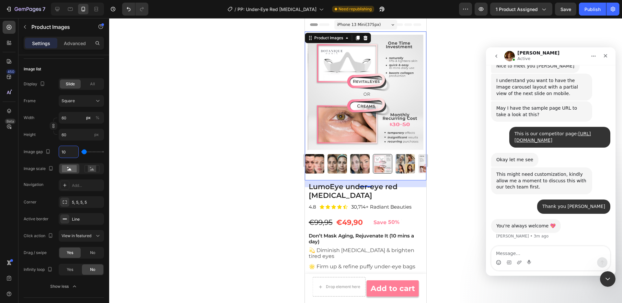
click at [563, 7] on span "Save" at bounding box center [566, 9] width 11 height 6
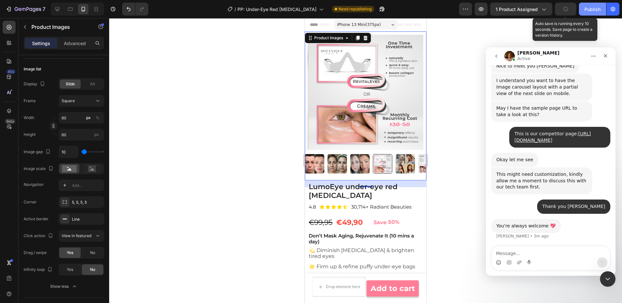
click at [591, 13] on button "Publish" at bounding box center [592, 9] width 27 height 13
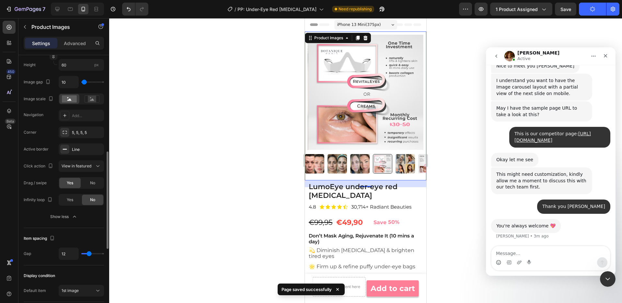
scroll to position [378, 0]
click at [97, 165] on icon at bounding box center [97, 165] width 3 height 2
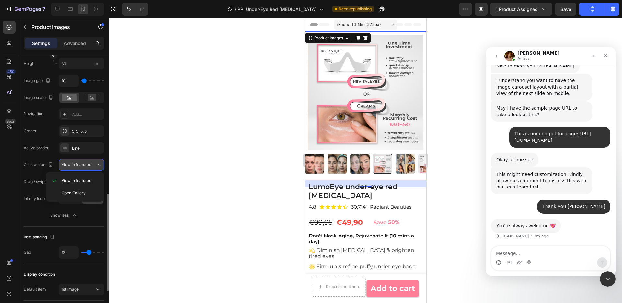
click at [97, 165] on icon at bounding box center [97, 165] width 3 height 2
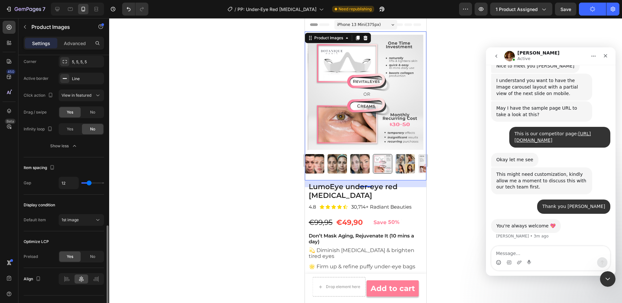
scroll to position [460, 0]
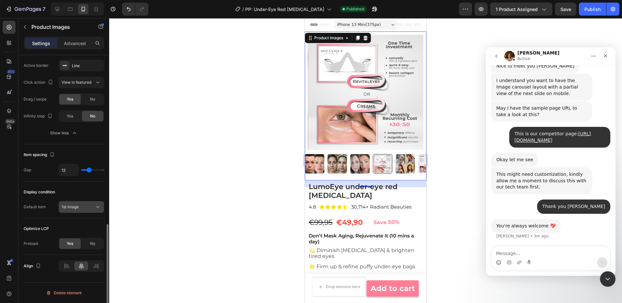
click at [86, 211] on button "1st image" at bounding box center [81, 207] width 45 height 12
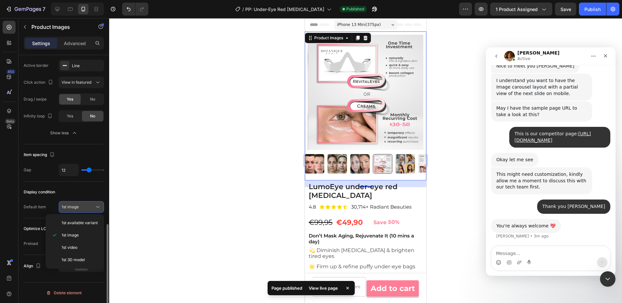
click at [89, 208] on div "1st image" at bounding box center [78, 207] width 33 height 6
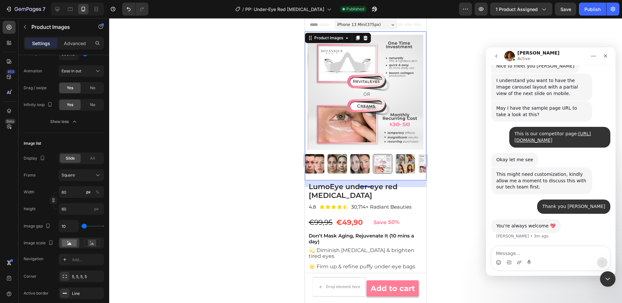
scroll to position [393, 0]
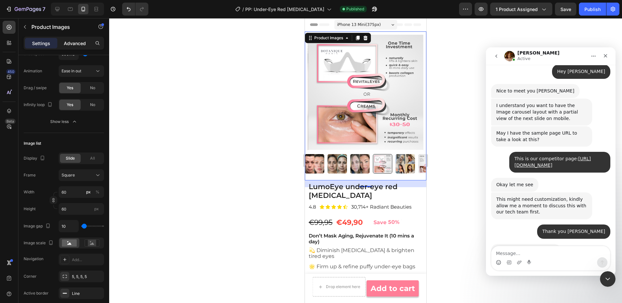
click at [76, 46] on p "Advanced" at bounding box center [75, 43] width 22 height 7
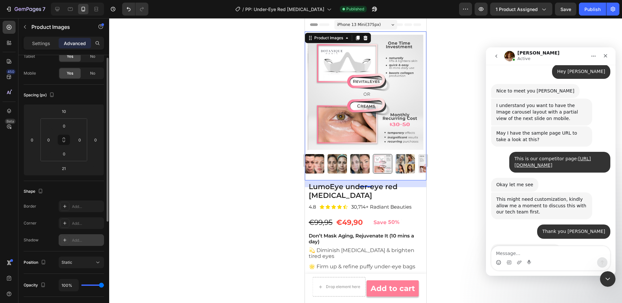
scroll to position [0, 0]
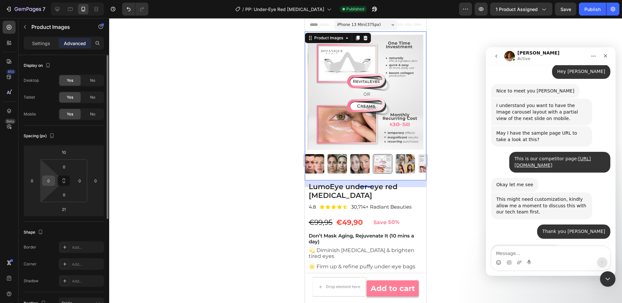
click at [52, 178] on input "0" at bounding box center [49, 181] width 10 height 10
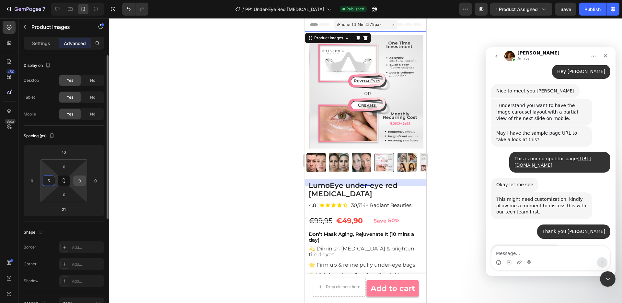
type input "5"
click at [79, 178] on input "0" at bounding box center [80, 181] width 10 height 10
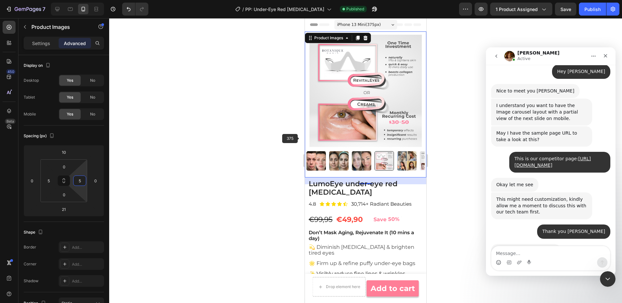
type input "5"
click at [308, 138] on div at bounding box center [366, 91] width 118 height 112
click at [41, 45] on p "Settings" at bounding box center [41, 43] width 18 height 7
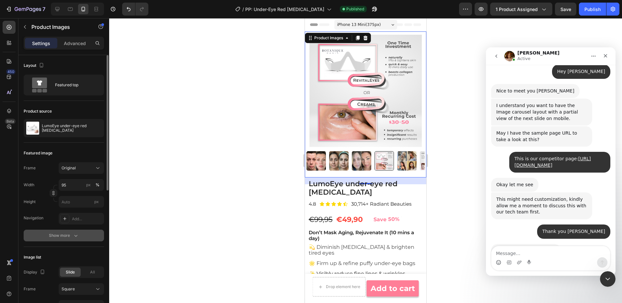
click at [68, 236] on div "Show more" at bounding box center [64, 235] width 30 height 6
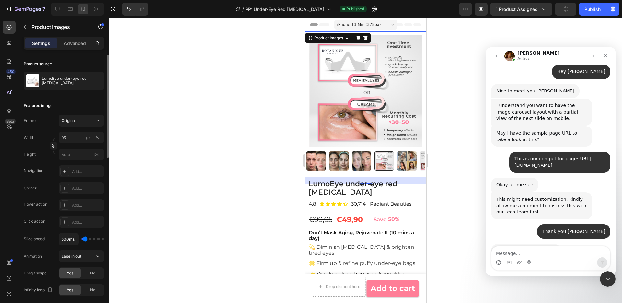
scroll to position [18, 0]
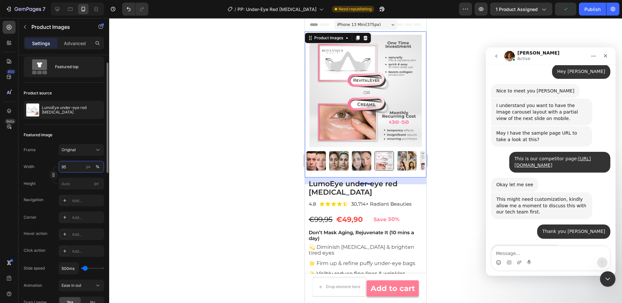
click at [73, 165] on input "95" at bounding box center [81, 167] width 45 height 12
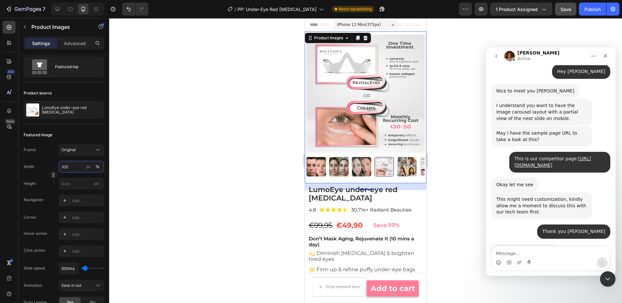
type input "100"
click at [566, 6] on div "Save" at bounding box center [566, 9] width 11 height 7
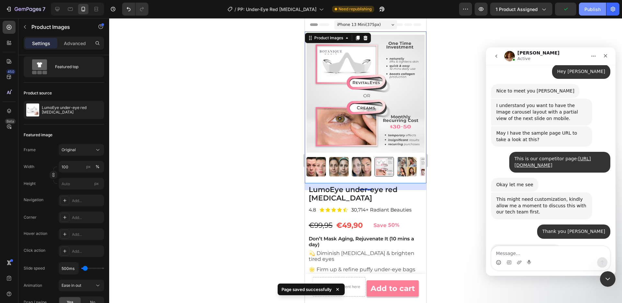
click at [592, 10] on div "Publish" at bounding box center [593, 9] width 16 height 7
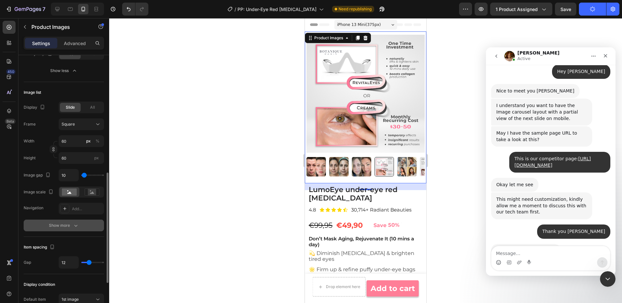
click at [56, 224] on div "Show more" at bounding box center [64, 225] width 30 height 6
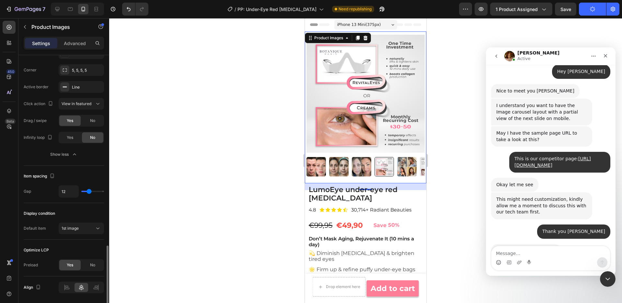
scroll to position [460, 0]
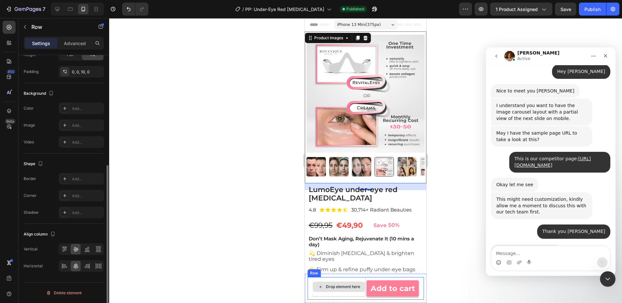
click at [357, 278] on div "Drop element here" at bounding box center [339, 286] width 53 height 19
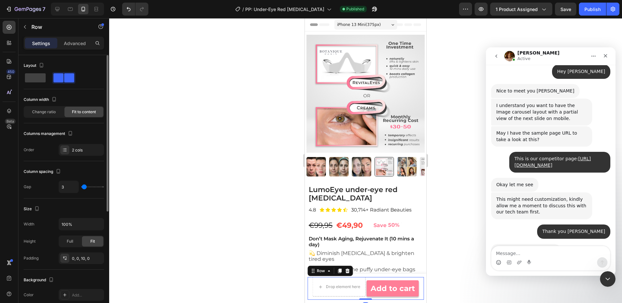
click at [36, 84] on div "Layout" at bounding box center [64, 74] width 80 height 29
click at [52, 73] on div at bounding box center [63, 78] width 23 height 12
type input "0"
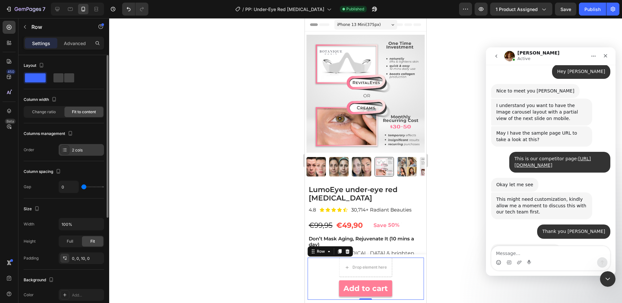
click at [79, 149] on div "2 cols" at bounding box center [87, 150] width 30 height 6
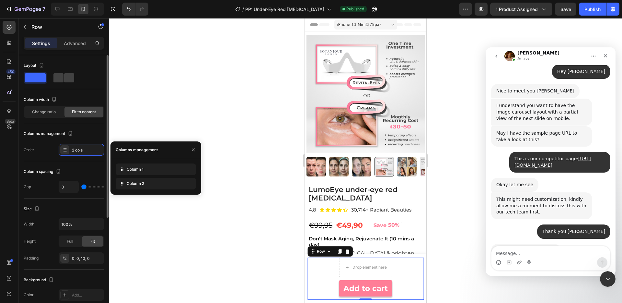
click at [39, 154] on div "Order 2 cols" at bounding box center [64, 150] width 80 height 12
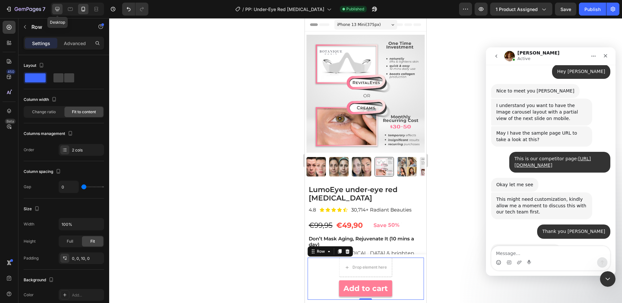
click at [58, 7] on icon at bounding box center [57, 9] width 6 height 6
type input "12"
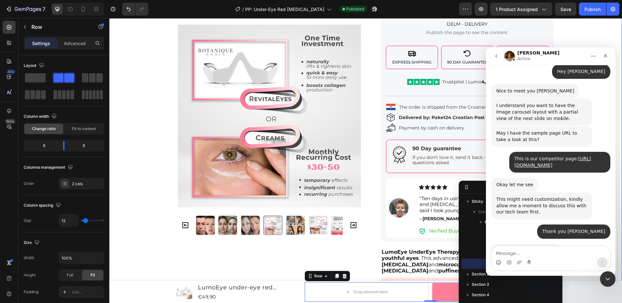
scroll to position [209, 0]
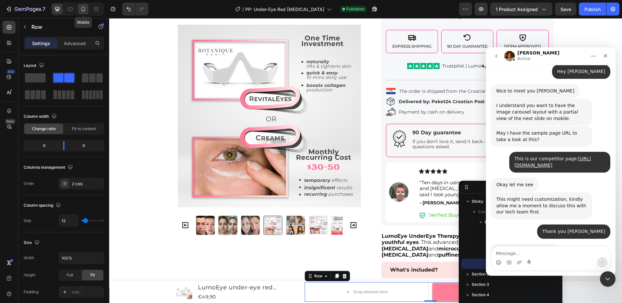
click at [83, 7] on icon at bounding box center [83, 9] width 6 height 6
type input "0"
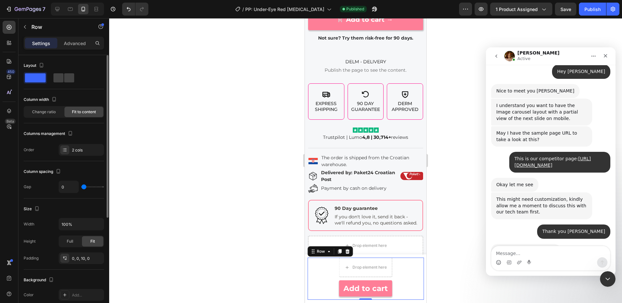
scroll to position [416, 0]
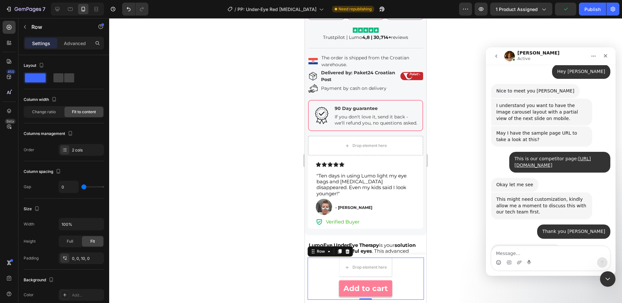
click at [406, 271] on div "Drop element here Add to cart Product Cart Button Row 0" at bounding box center [366, 278] width 116 height 42
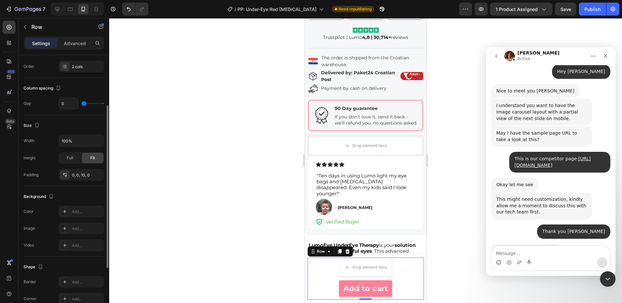
scroll to position [83, 0]
click at [68, 154] on div "Full" at bounding box center [69, 158] width 21 height 10
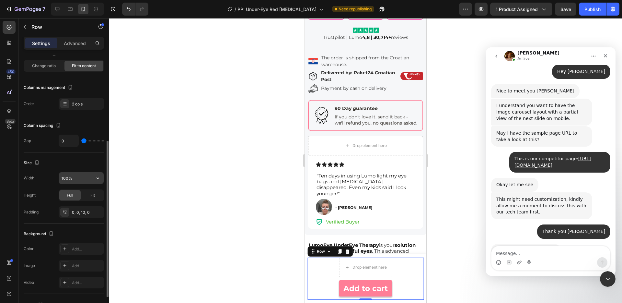
scroll to position [46, 0]
click at [391, 276] on div "Drop element here" at bounding box center [365, 266] width 53 height 19
click at [11, 112] on icon at bounding box center [9, 111] width 6 height 6
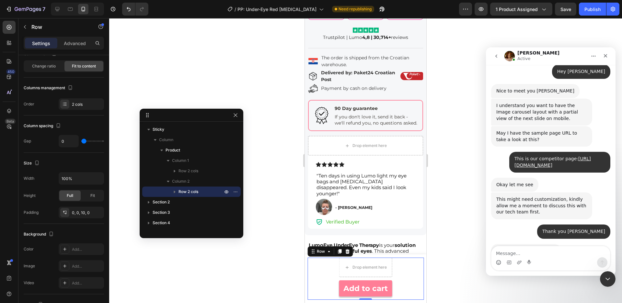
drag, startPoint x: 480, startPoint y: 190, endPoint x: 146, endPoint y: 112, distance: 343.7
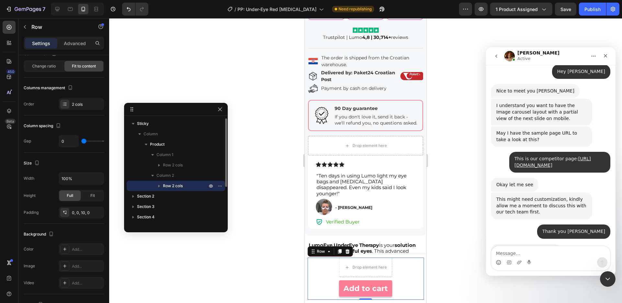
click at [157, 186] on icon "button" at bounding box center [159, 185] width 6 height 6
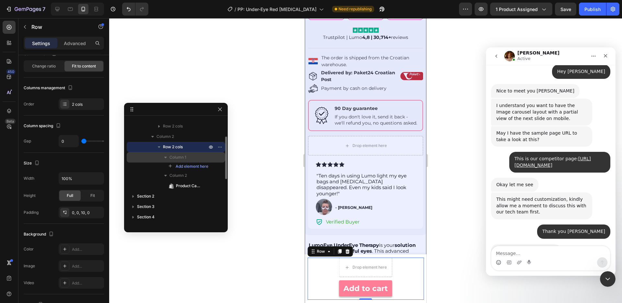
scroll to position [41, 0]
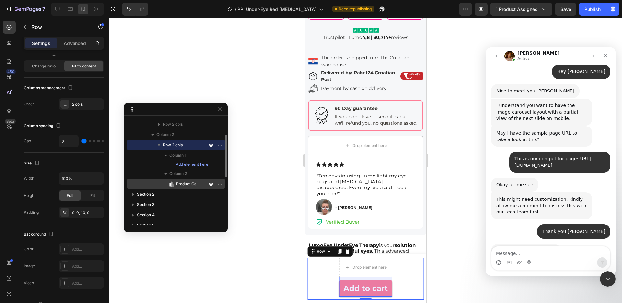
click at [188, 184] on span "Product Cart Button" at bounding box center [188, 184] width 25 height 6
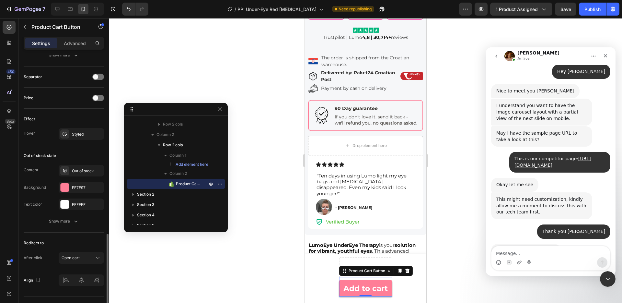
scroll to position [428, 0]
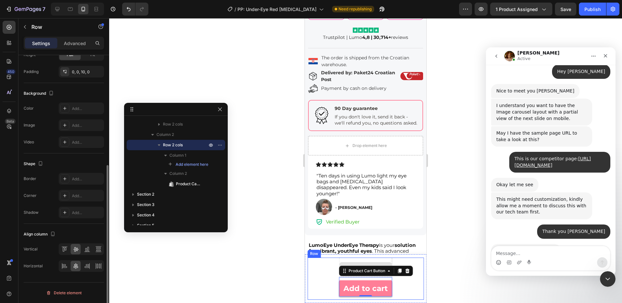
click at [365, 258] on div "Drop element here" at bounding box center [365, 266] width 53 height 19
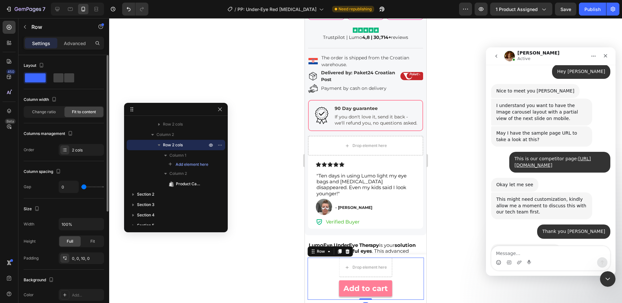
click at [313, 287] on div "Drop element here Add to cart Product Cart Button Row 0" at bounding box center [366, 278] width 116 height 42
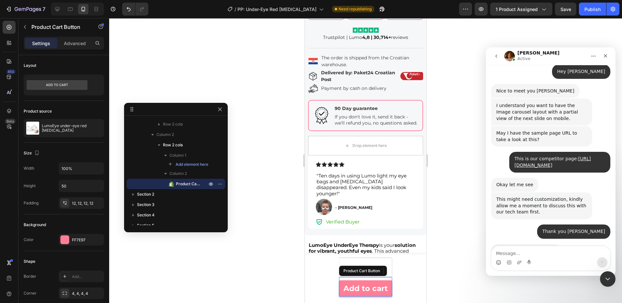
click at [342, 288] on button "Add to cart" at bounding box center [365, 288] width 53 height 16
click at [73, 43] on p "Advanced" at bounding box center [75, 43] width 22 height 7
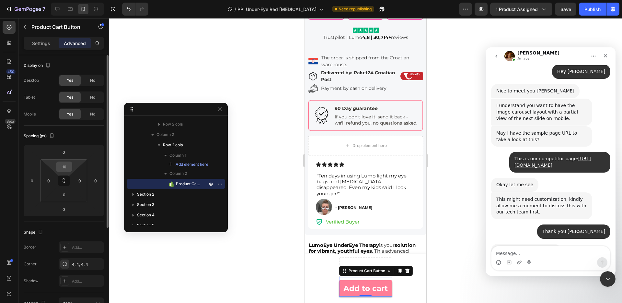
click at [68, 170] on input "10" at bounding box center [64, 167] width 13 height 10
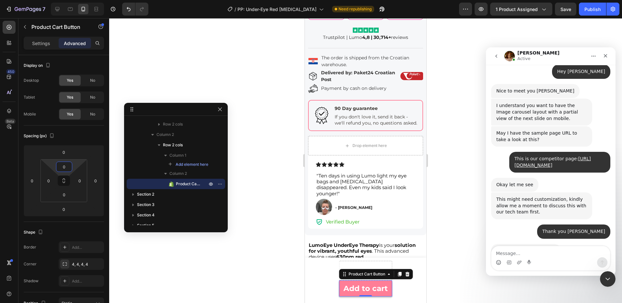
type input "0"
click at [13, 205] on div "450 Beta" at bounding box center [9, 138] width 13 height 235
click at [41, 42] on p "Settings" at bounding box center [41, 43] width 18 height 7
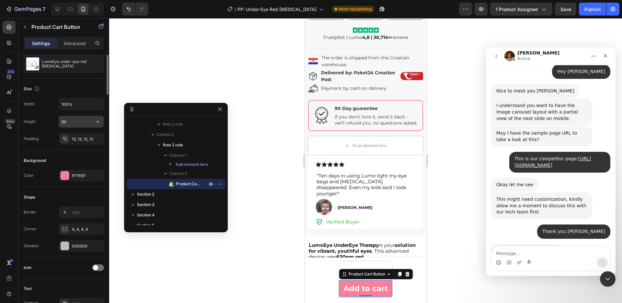
scroll to position [65, 0]
click at [99, 103] on icon "button" at bounding box center [98, 103] width 6 height 6
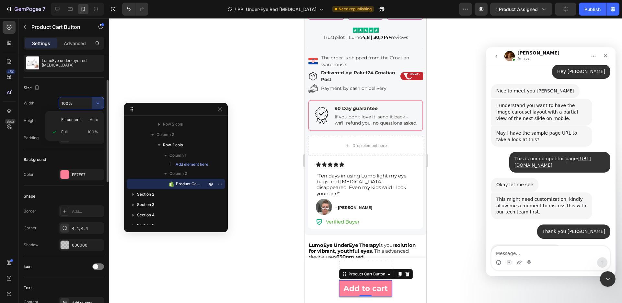
click at [27, 115] on div "Height" at bounding box center [30, 120] width 12 height 10
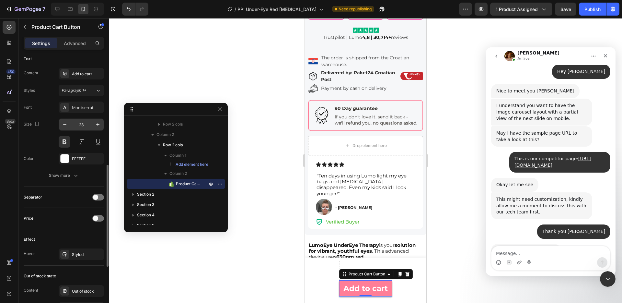
scroll to position [296, 0]
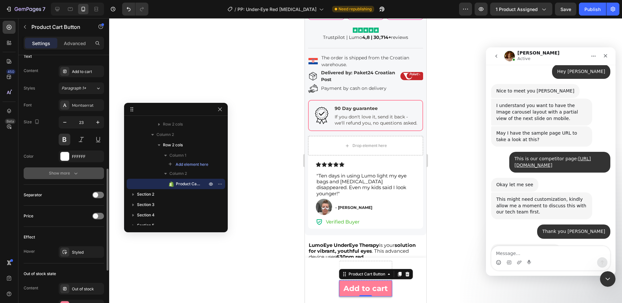
click at [68, 172] on div "Show more" at bounding box center [64, 173] width 30 height 6
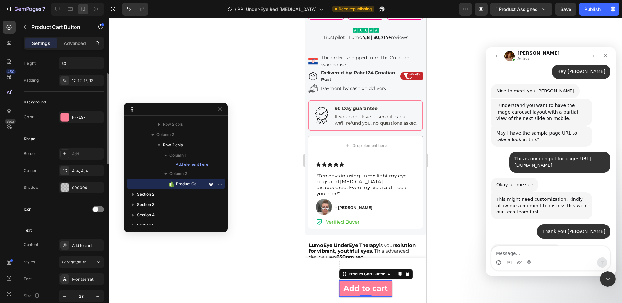
scroll to position [0, 0]
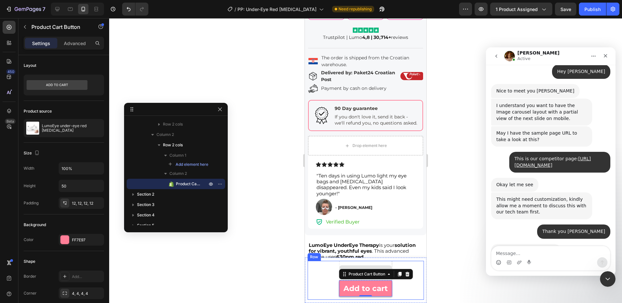
click at [390, 262] on div "Drop element here" at bounding box center [365, 270] width 53 height 19
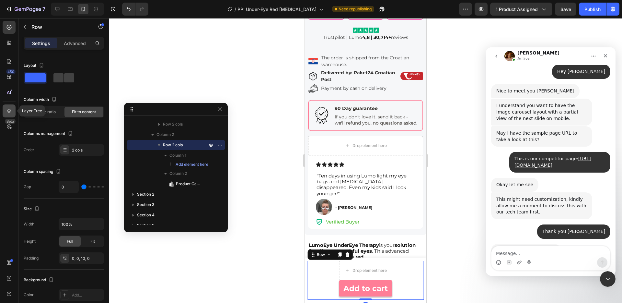
click at [7, 114] on div at bounding box center [9, 110] width 13 height 13
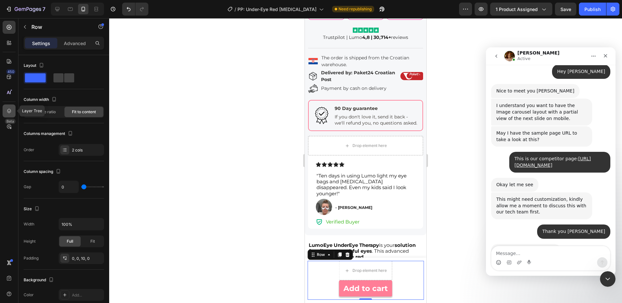
click at [9, 112] on icon at bounding box center [9, 111] width 6 height 6
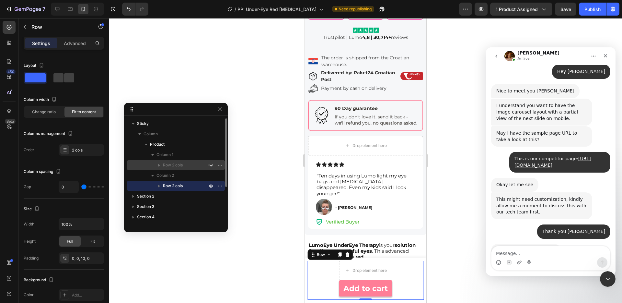
click at [192, 161] on div "Row 2 cols" at bounding box center [175, 165] width 93 height 10
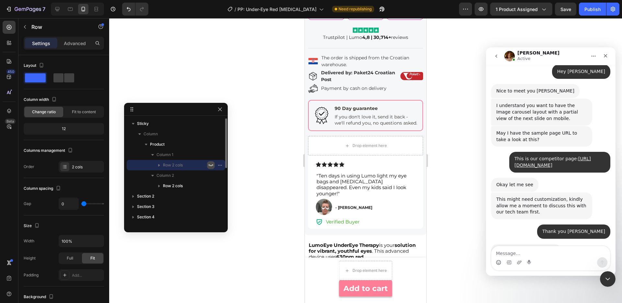
click at [212, 164] on icon "button" at bounding box center [210, 164] width 5 height 5
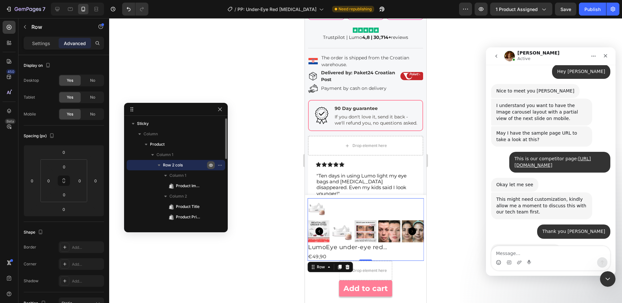
click at [212, 164] on icon "button" at bounding box center [210, 164] width 5 height 5
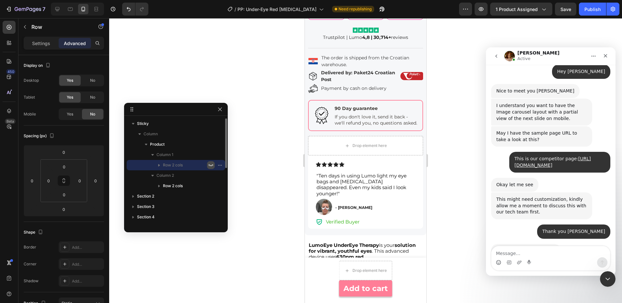
click at [212, 164] on icon "button" at bounding box center [210, 164] width 5 height 5
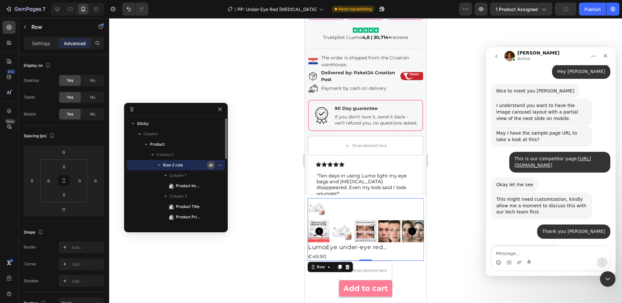
click at [212, 164] on icon "button" at bounding box center [210, 164] width 5 height 5
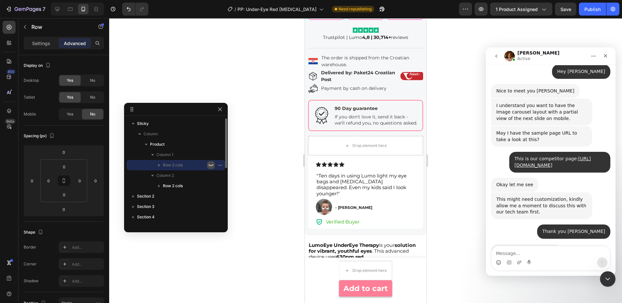
click at [212, 164] on icon "button" at bounding box center [210, 164] width 5 height 5
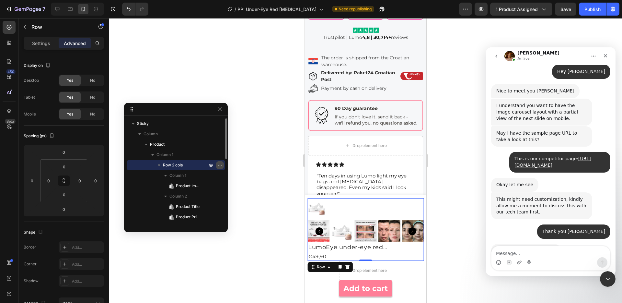
click at [220, 165] on icon "button" at bounding box center [219, 164] width 5 height 5
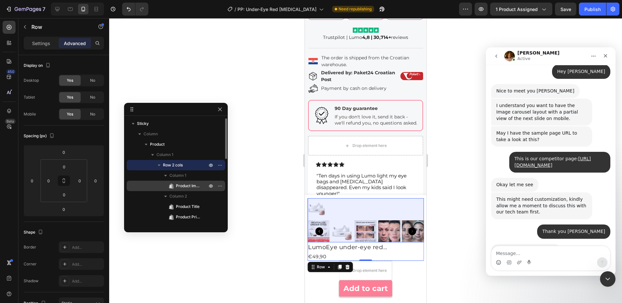
click at [201, 185] on div "Product Images" at bounding box center [175, 186] width 93 height 10
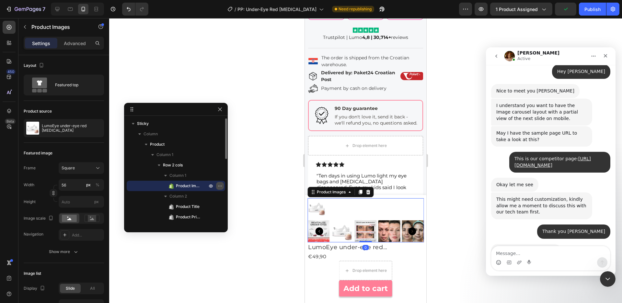
click at [221, 186] on icon "button" at bounding box center [221, 185] width 1 height 1
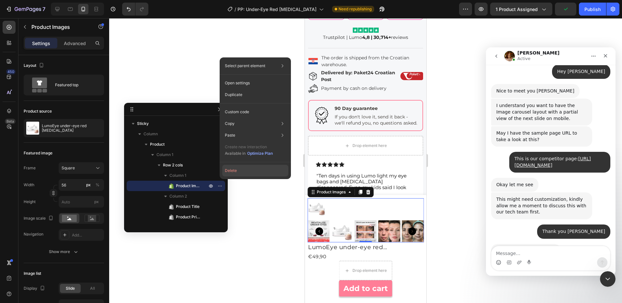
click at [237, 170] on button "Delete" at bounding box center [255, 171] width 66 height 12
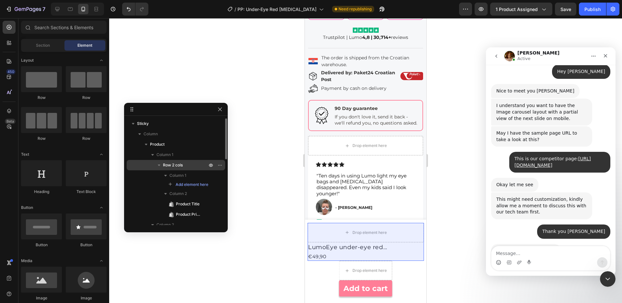
click at [193, 163] on p "Row 2 cols" at bounding box center [185, 165] width 45 height 6
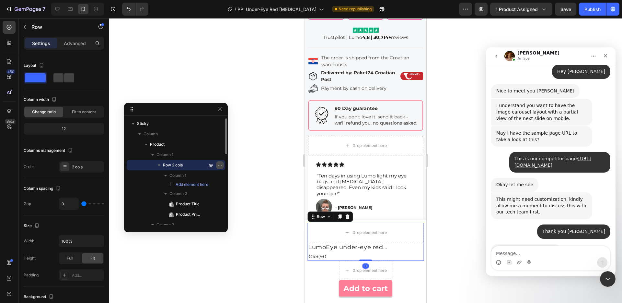
click at [221, 163] on icon "button" at bounding box center [219, 164] width 5 height 5
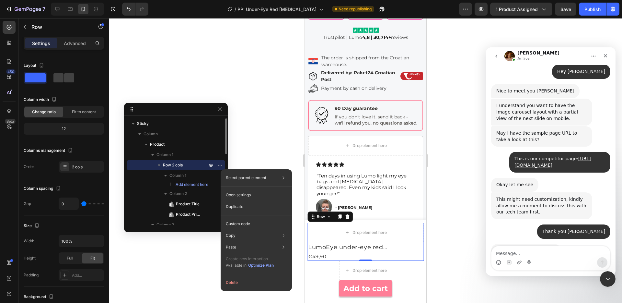
click at [143, 181] on div "Add element here" at bounding box center [176, 185] width 99 height 8
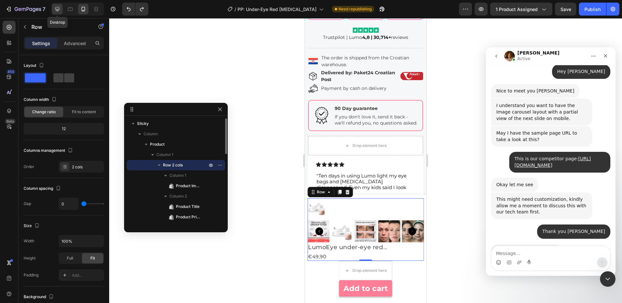
click at [58, 10] on icon at bounding box center [57, 9] width 4 height 4
type input "12"
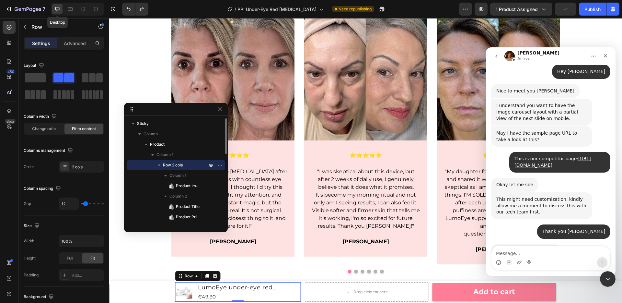
scroll to position [592, 0]
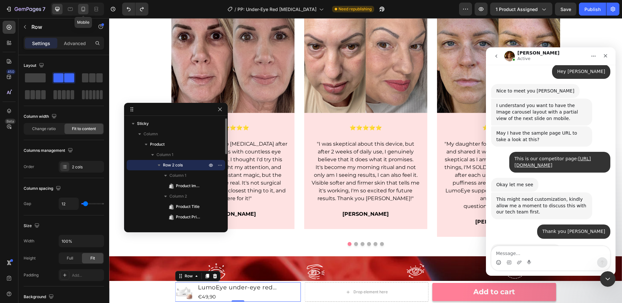
click at [84, 12] on div at bounding box center [83, 9] width 10 height 10
type input "0"
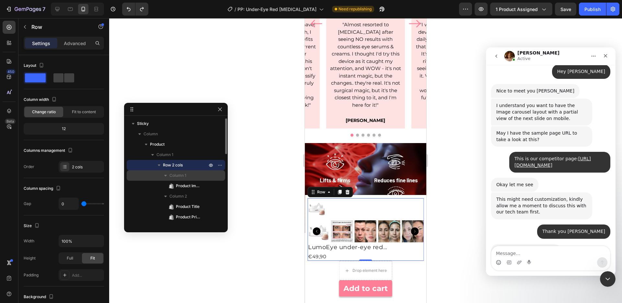
scroll to position [773, 0]
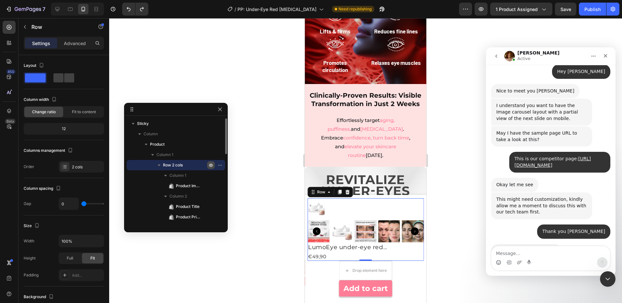
click at [210, 165] on icon "button" at bounding box center [211, 165] width 2 height 2
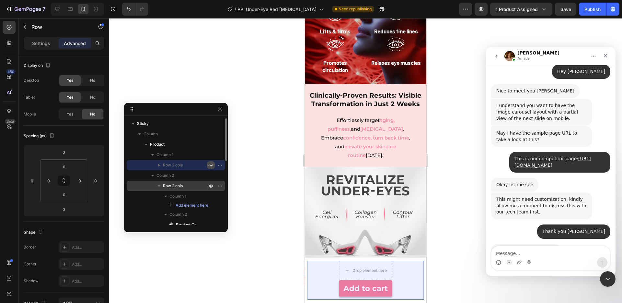
click at [187, 182] on p "Row 2 cols" at bounding box center [185, 185] width 45 height 6
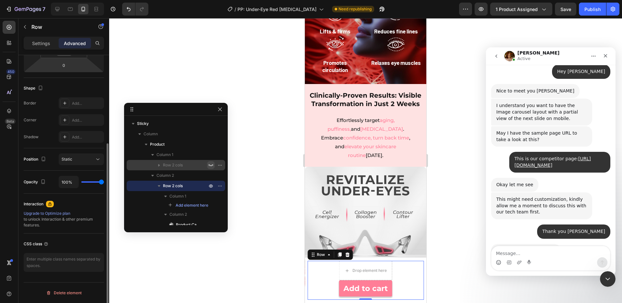
scroll to position [0, 0]
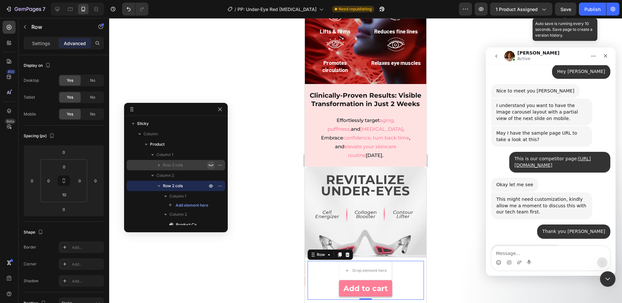
click at [564, 10] on span "Save" at bounding box center [566, 9] width 11 height 6
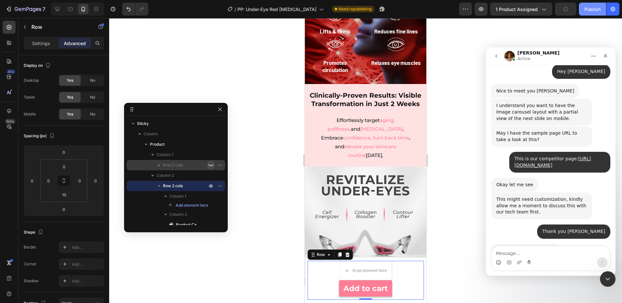
click at [585, 13] on button "Publish" at bounding box center [592, 9] width 27 height 13
click at [54, 11] on div at bounding box center [57, 9] width 10 height 10
type input "0"
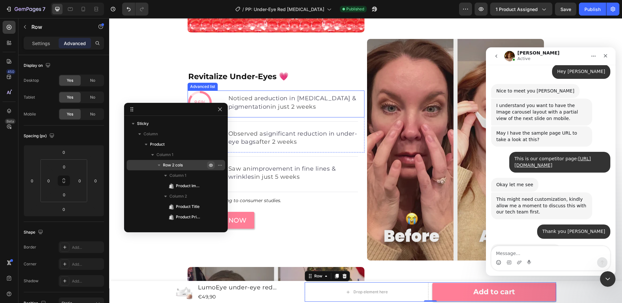
scroll to position [983, 0]
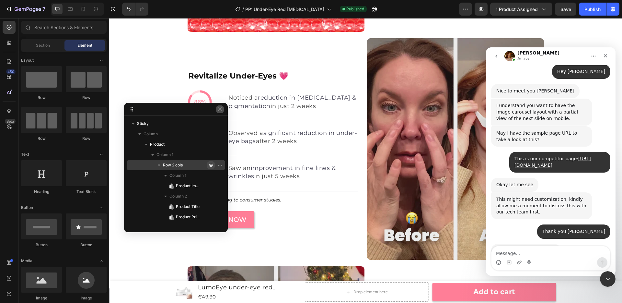
click at [220, 106] on button "button" at bounding box center [220, 109] width 8 height 8
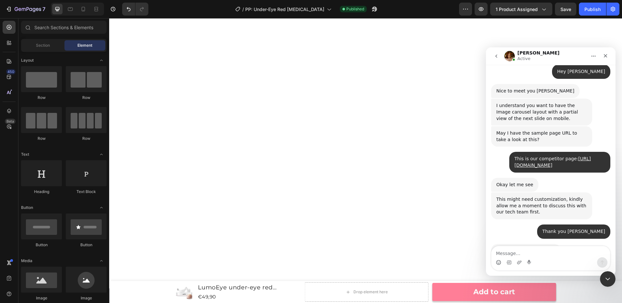
scroll to position [2525, 0]
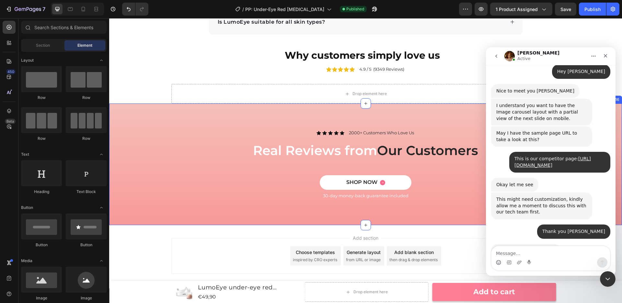
click at [125, 140] on div "Icon Icon Icon Icon Icon Icon List 2000+ Customers Who Love Us Text Block Row R…" at bounding box center [365, 169] width 503 height 80
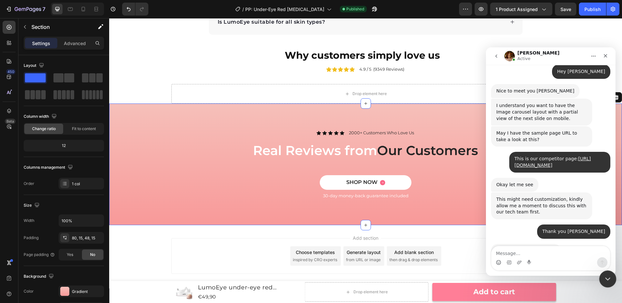
click at [604, 276] on icon "Close Intercom Messenger" at bounding box center [607, 278] width 8 height 8
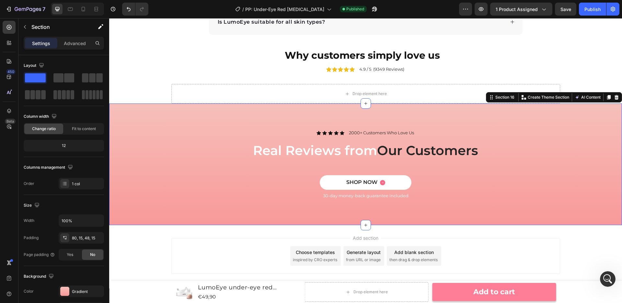
scroll to position [393, 0]
click at [616, 99] on icon at bounding box center [617, 97] width 4 height 5
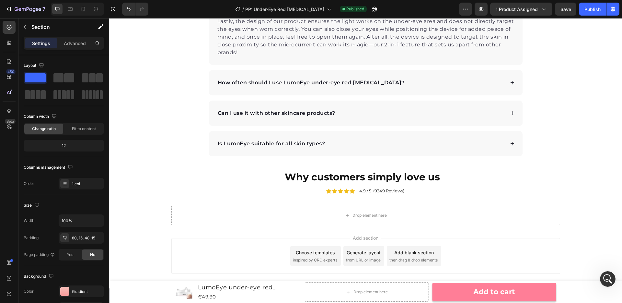
scroll to position [2403, 0]
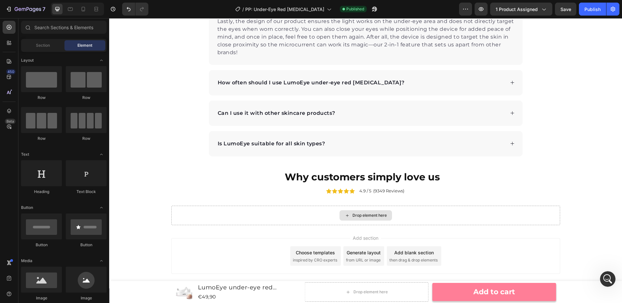
click at [552, 217] on div "Drop element here" at bounding box center [365, 214] width 389 height 19
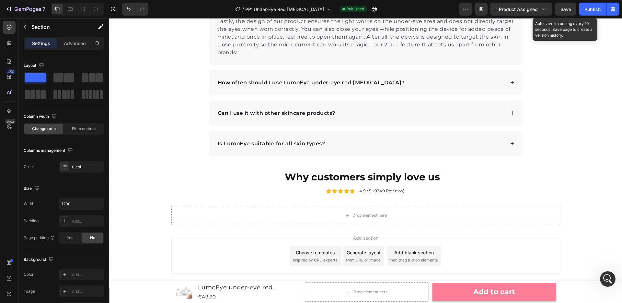
click at [561, 12] on div "Save" at bounding box center [566, 9] width 11 height 7
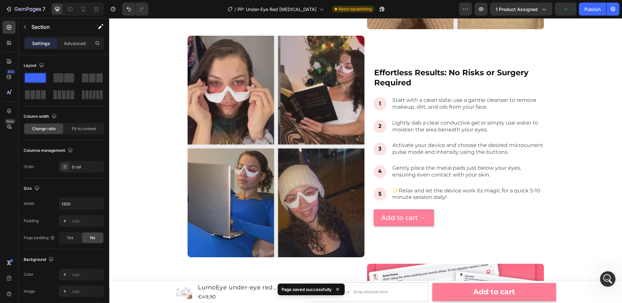
scroll to position [1149, 0]
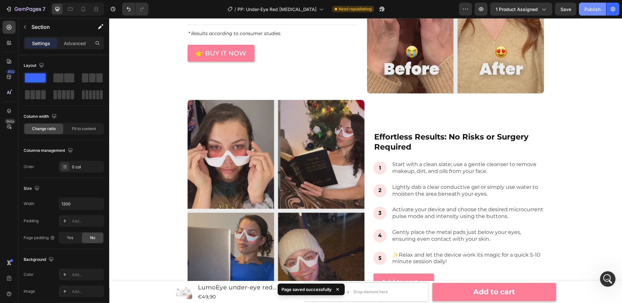
click at [587, 9] on div "Publish" at bounding box center [593, 9] width 16 height 7
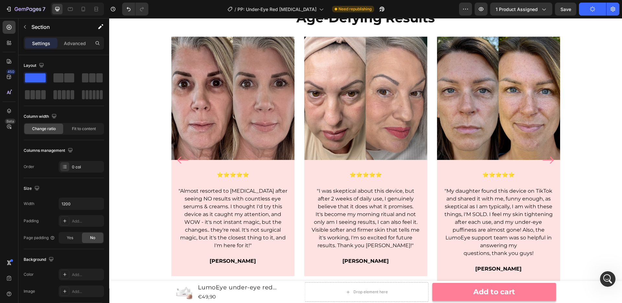
scroll to position [0, 0]
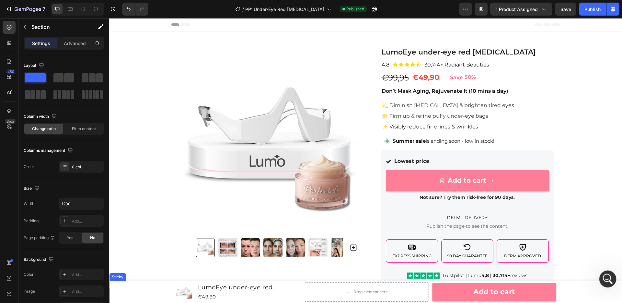
click at [610, 280] on icon "Open Intercom Messenger" at bounding box center [607, 278] width 11 height 11
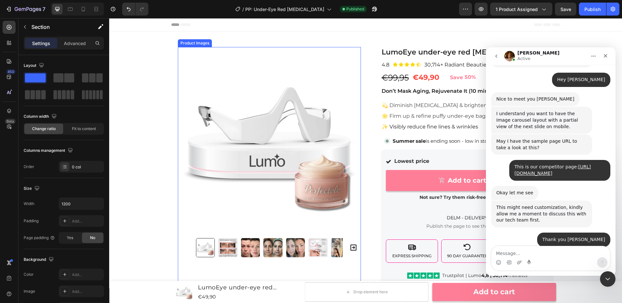
scroll to position [393, 0]
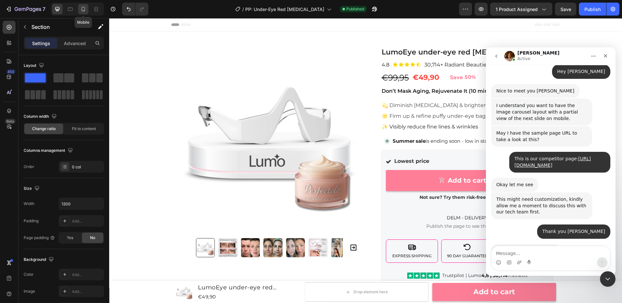
click at [86, 7] on icon at bounding box center [83, 9] width 6 height 6
type input "100%"
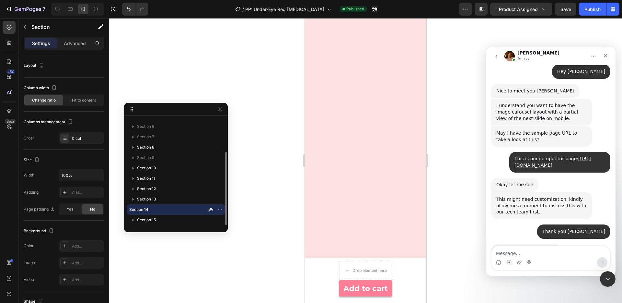
scroll to position [2460, 0]
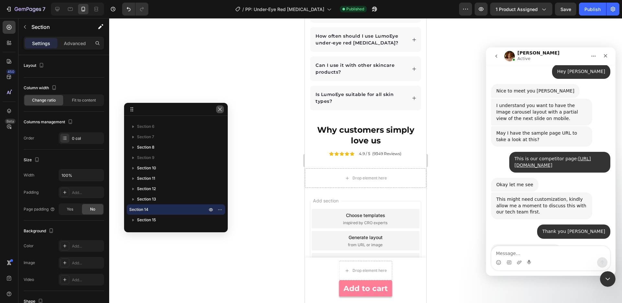
click at [219, 111] on icon "button" at bounding box center [219, 109] width 5 height 5
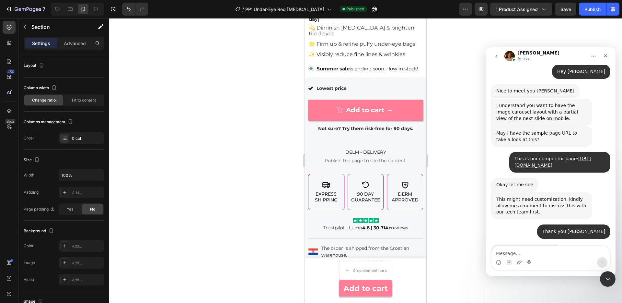
scroll to position [0, 0]
